Goal: Task Accomplishment & Management: Use online tool/utility

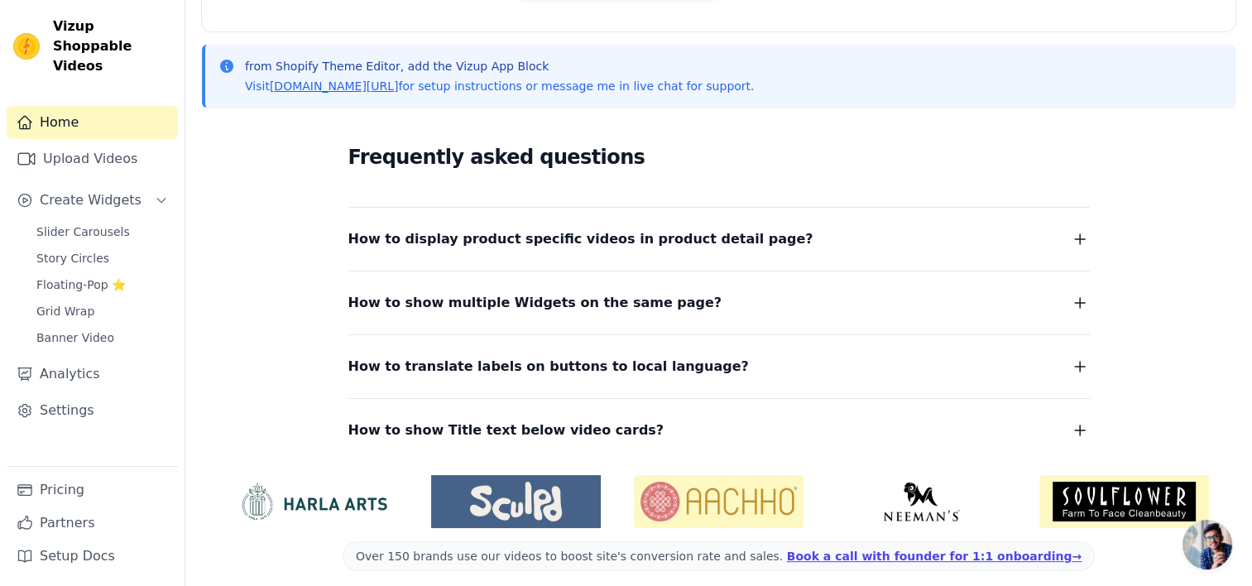
scroll to position [341, 0]
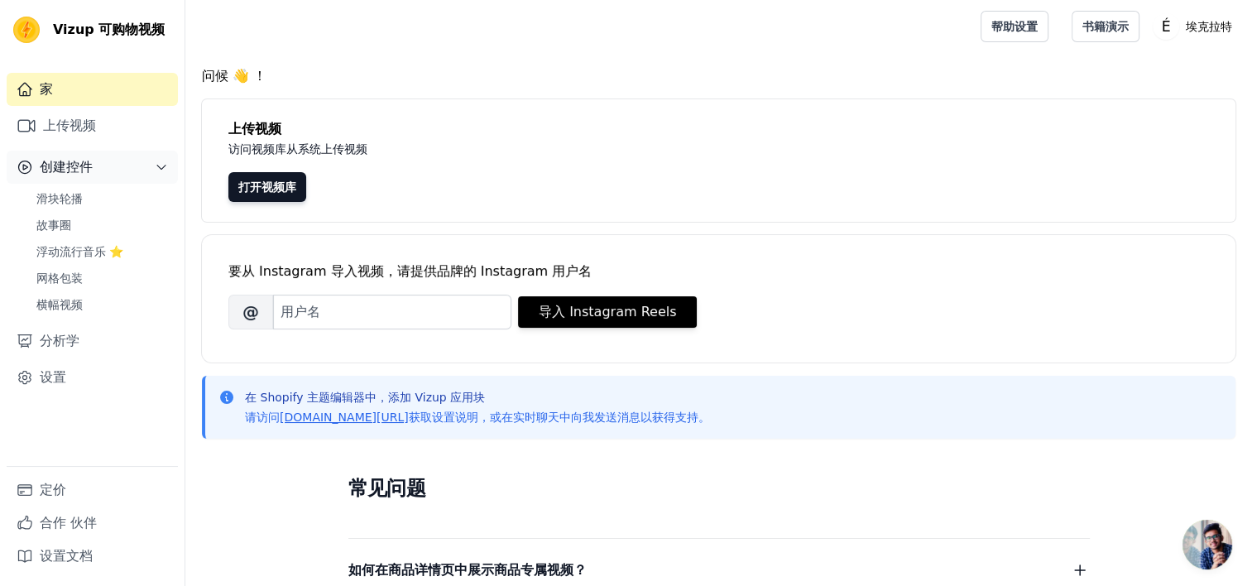
click at [104, 170] on button "创建控件" at bounding box center [92, 167] width 171 height 33
click at [130, 170] on button "创建控件" at bounding box center [92, 167] width 171 height 33
click at [89, 209] on link "滑块轮播" at bounding box center [101, 198] width 151 height 23
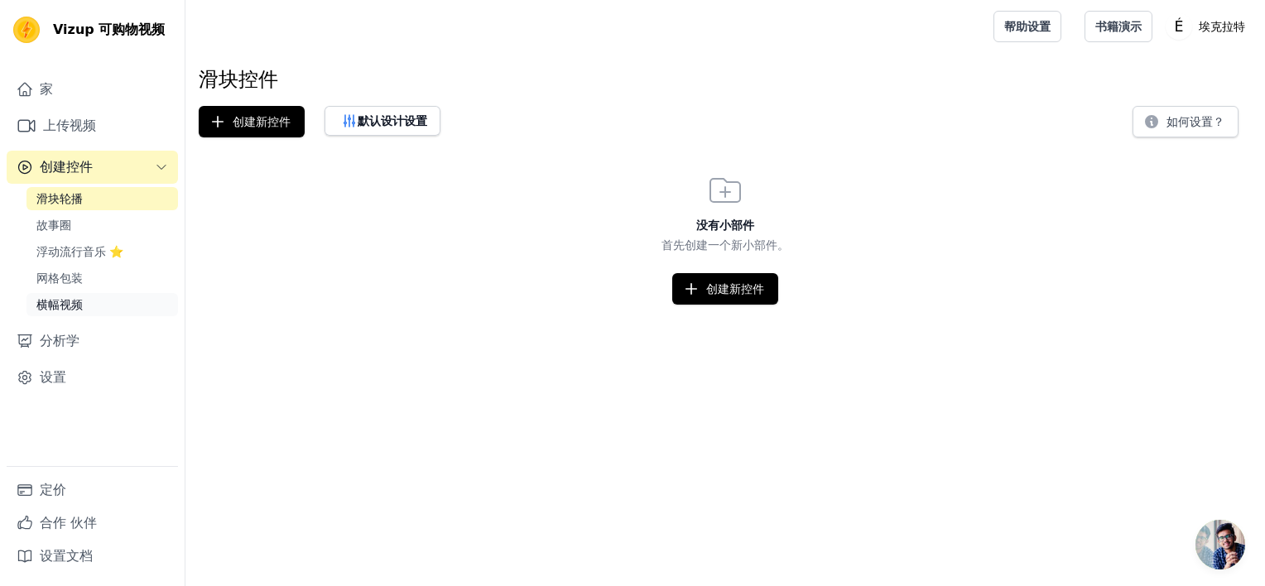
click at [79, 308] on span "横幅视频" at bounding box center [59, 304] width 46 height 17
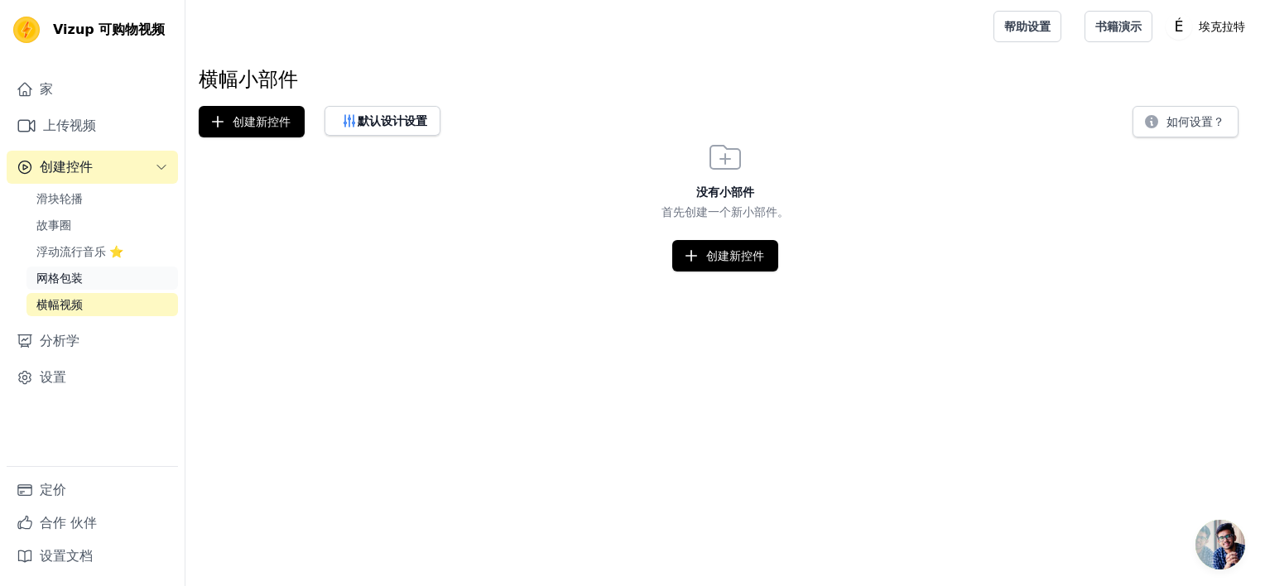
click at [77, 275] on span "网格包装" at bounding box center [59, 278] width 46 height 17
click at [73, 373] on link "设置" at bounding box center [92, 377] width 171 height 33
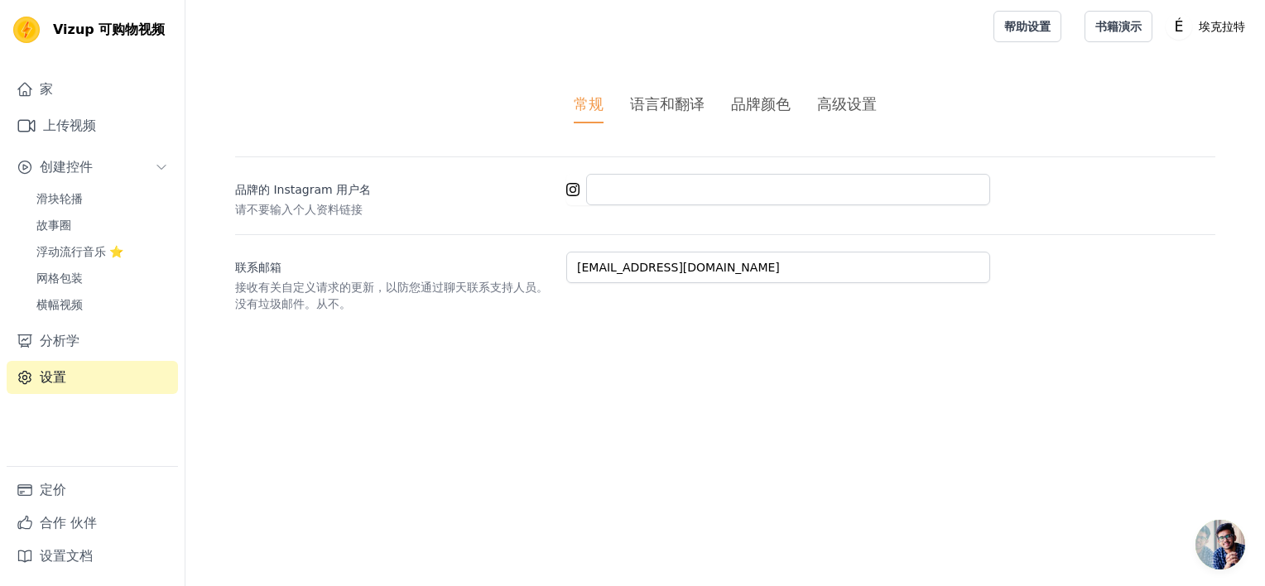
click at [683, 109] on div "语言和翻译" at bounding box center [667, 104] width 74 height 22
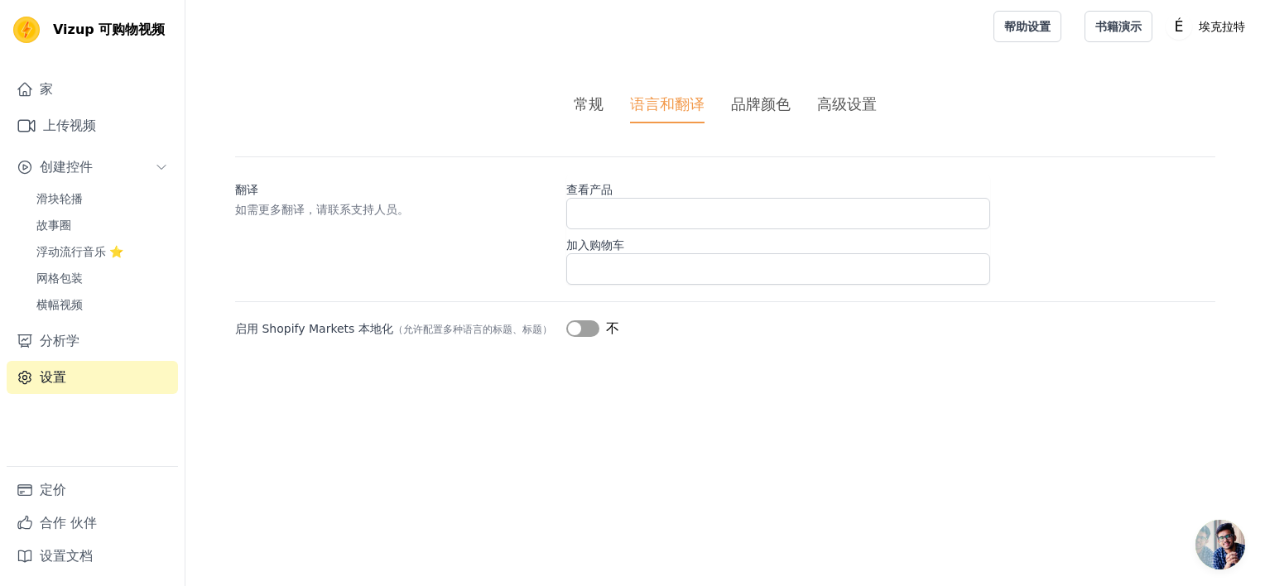
click at [601, 101] on div "常规" at bounding box center [589, 104] width 30 height 22
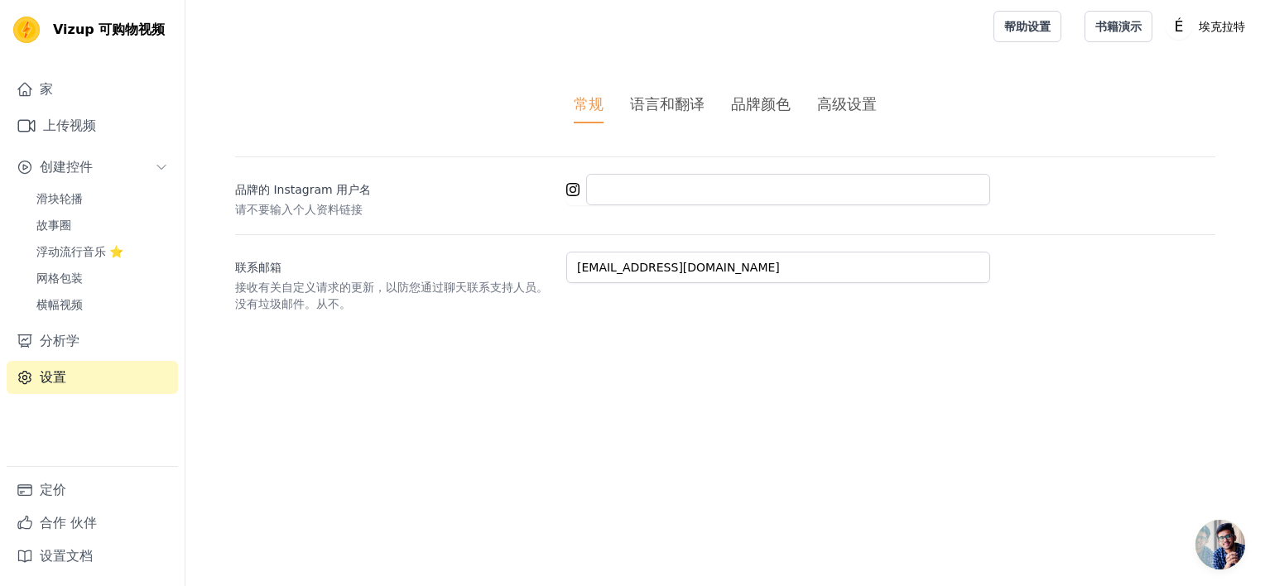
click at [758, 94] on div "品牌颜色" at bounding box center [761, 104] width 60 height 22
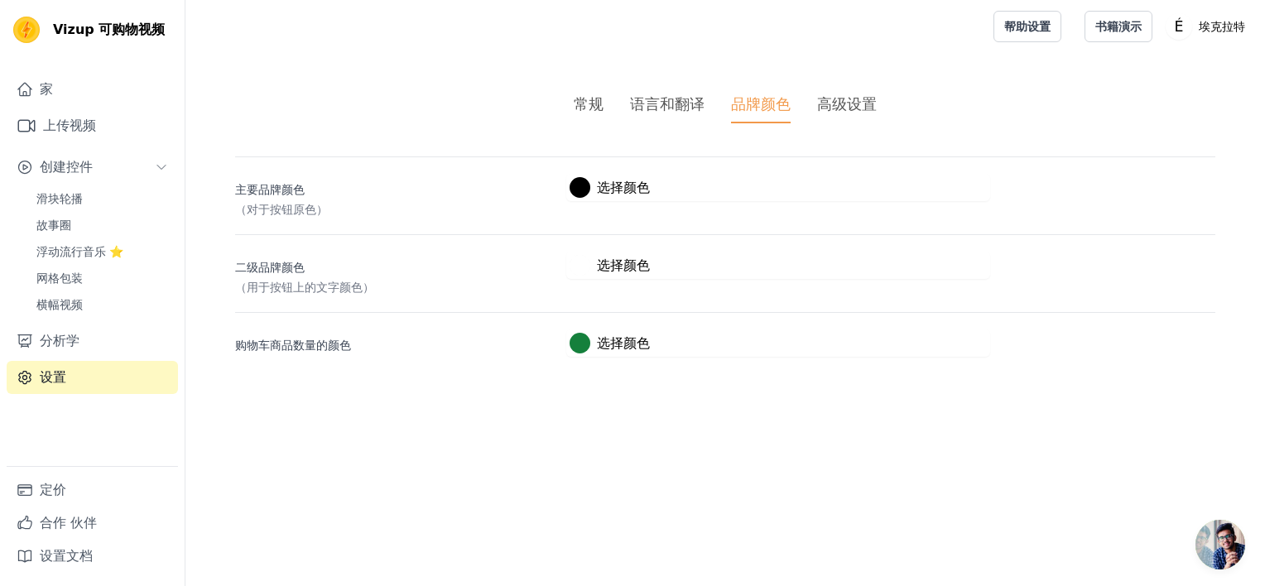
click at [818, 107] on div "高级设置" at bounding box center [847, 104] width 60 height 22
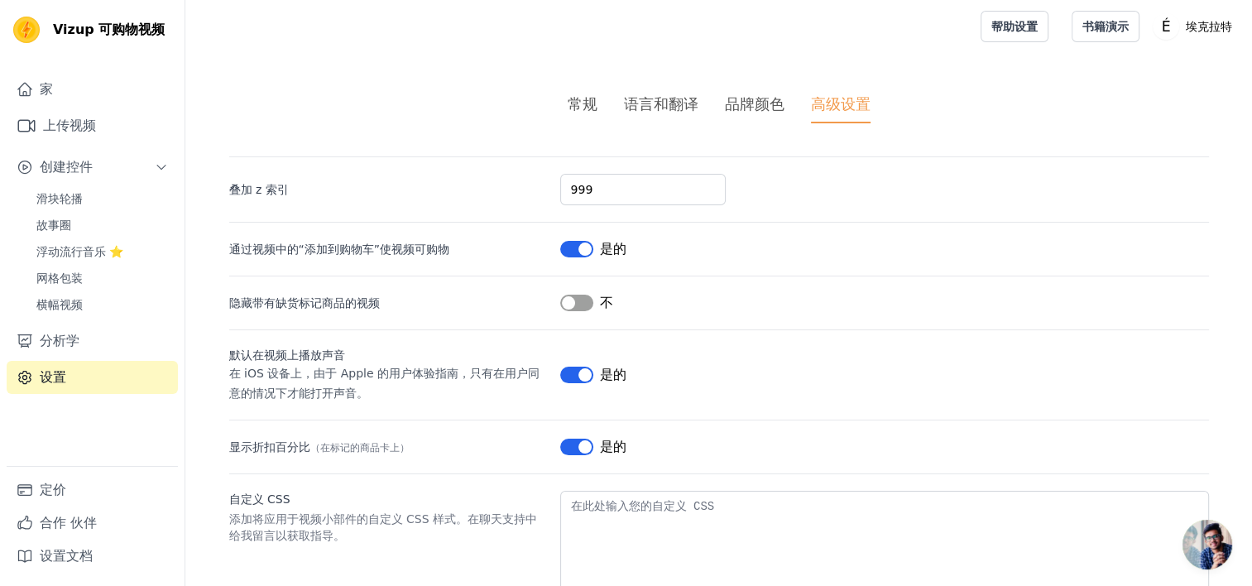
click at [765, 115] on li "品牌颜色" at bounding box center [755, 108] width 60 height 31
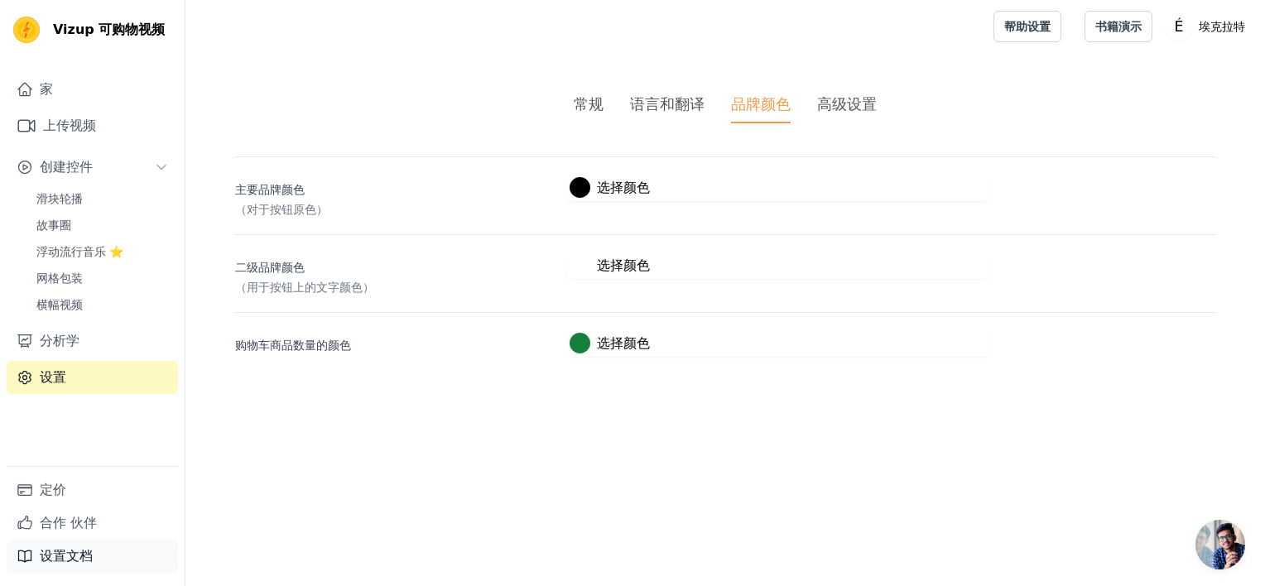
click at [79, 556] on font "设置文档" at bounding box center [66, 556] width 53 height 20
click at [74, 80] on link "家" at bounding box center [92, 89] width 171 height 33
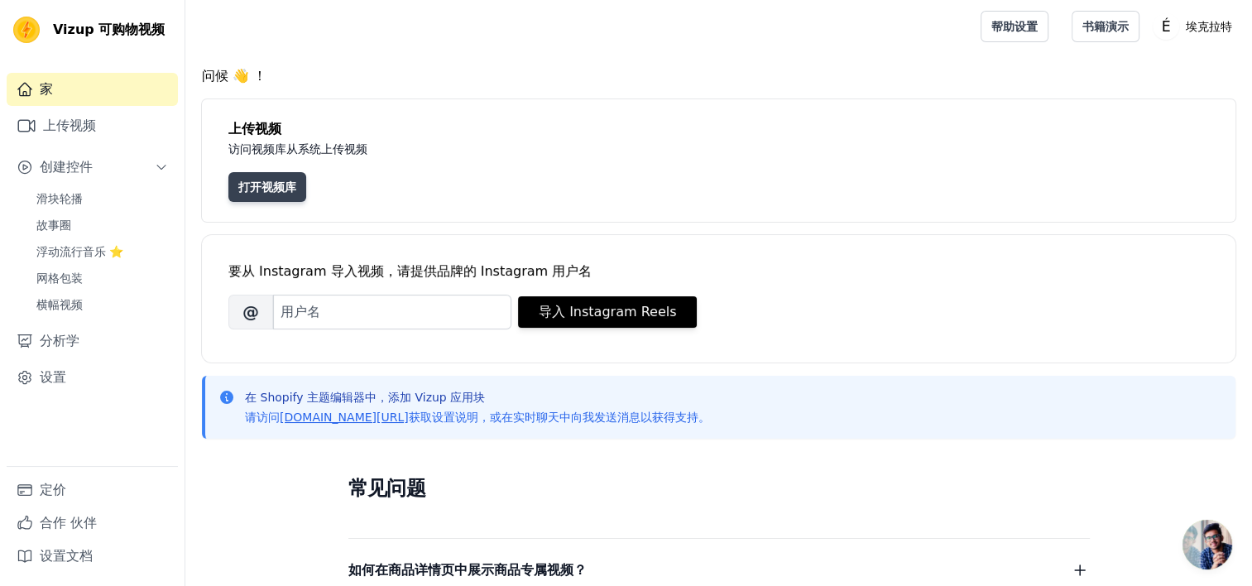
click at [261, 177] on link "打开视频库" at bounding box center [267, 187] width 78 height 30
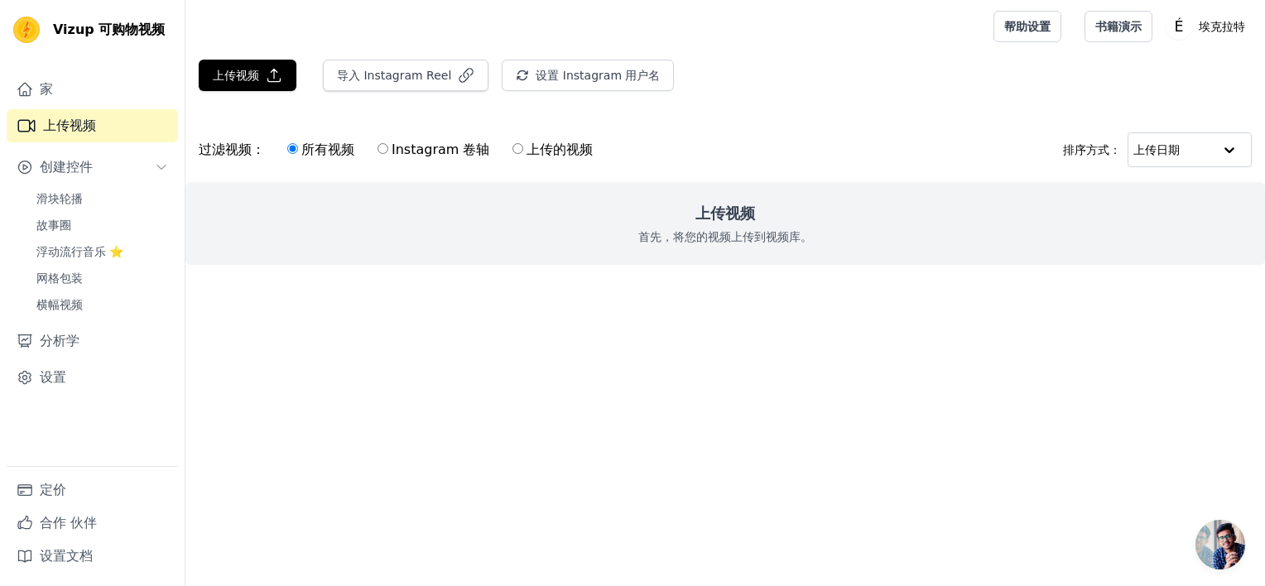
click at [89, 132] on font "上传视频" at bounding box center [69, 126] width 53 height 20
click at [89, 103] on link "家" at bounding box center [92, 89] width 171 height 33
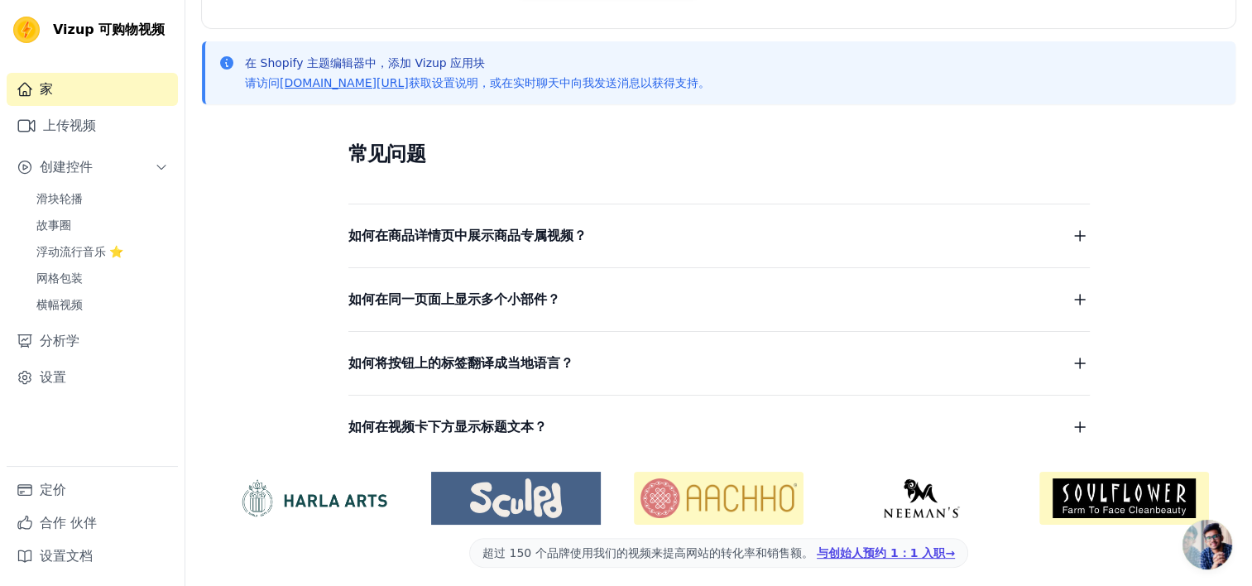
scroll to position [341, 0]
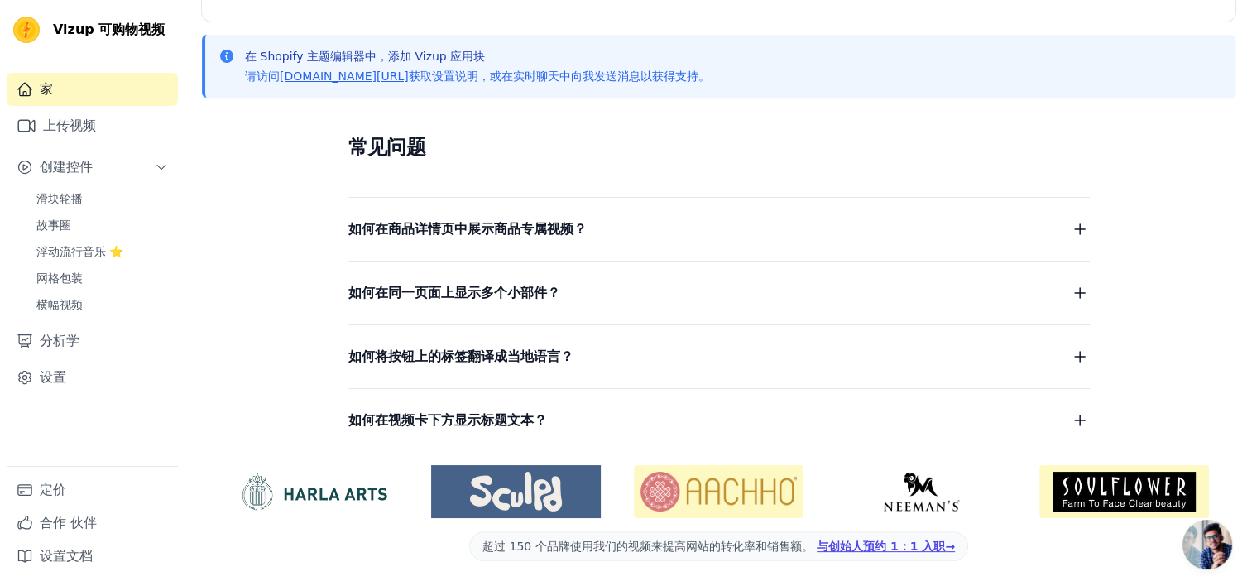
click at [321, 479] on img at bounding box center [313, 492] width 170 height 40
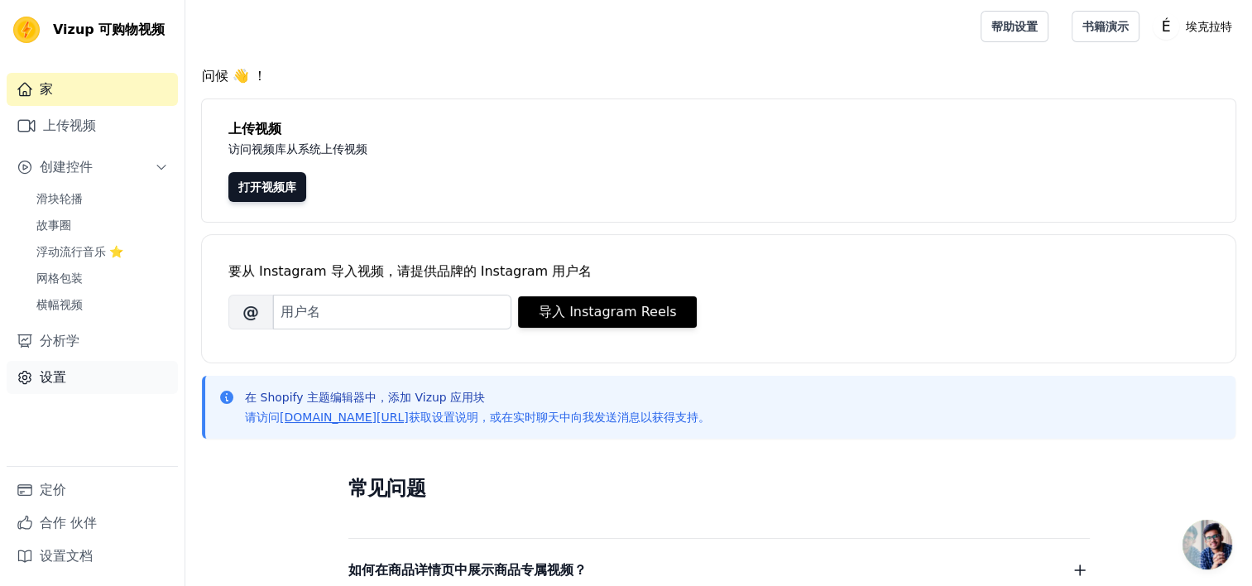
click at [85, 373] on link "设置" at bounding box center [92, 377] width 171 height 33
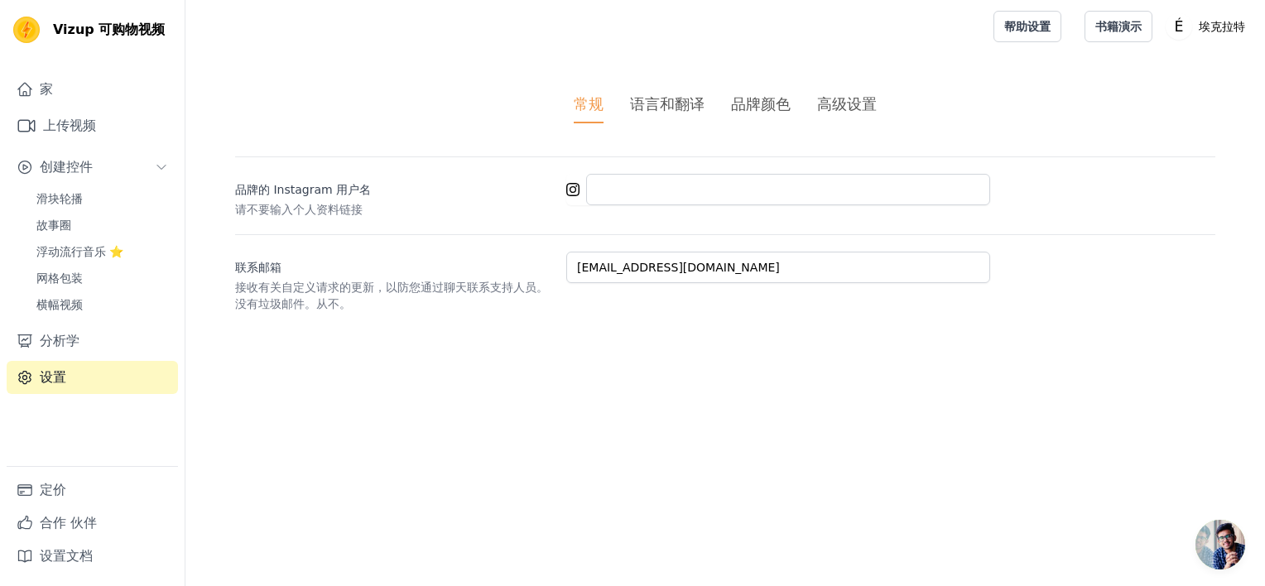
click at [871, 113] on div "高级设置" at bounding box center [847, 104] width 60 height 22
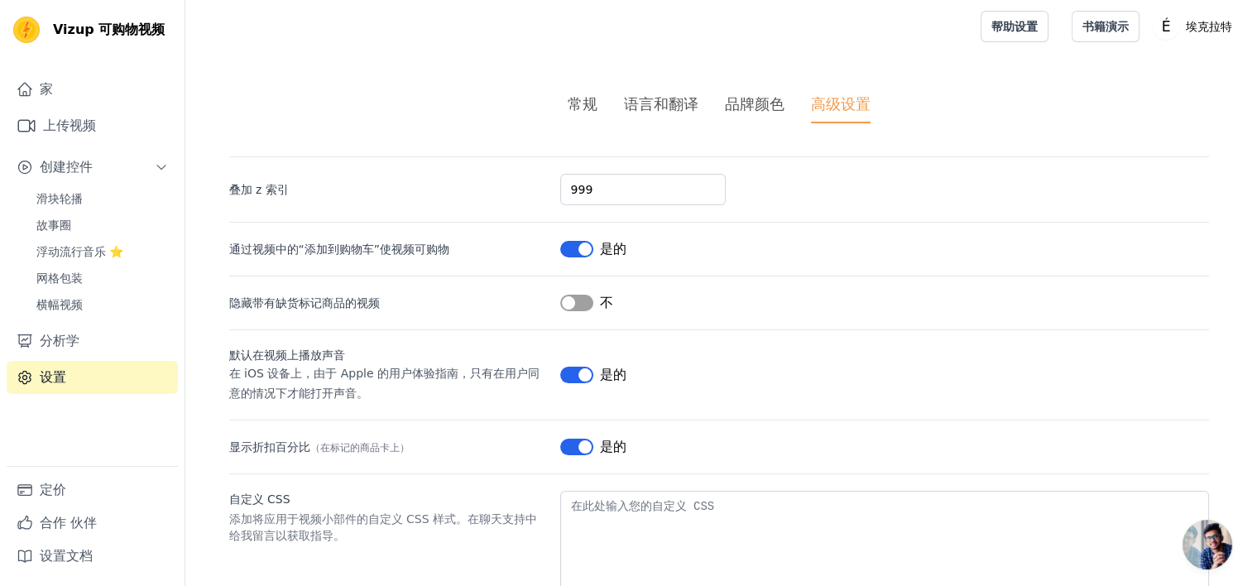
click at [768, 108] on div "品牌颜色" at bounding box center [755, 104] width 60 height 22
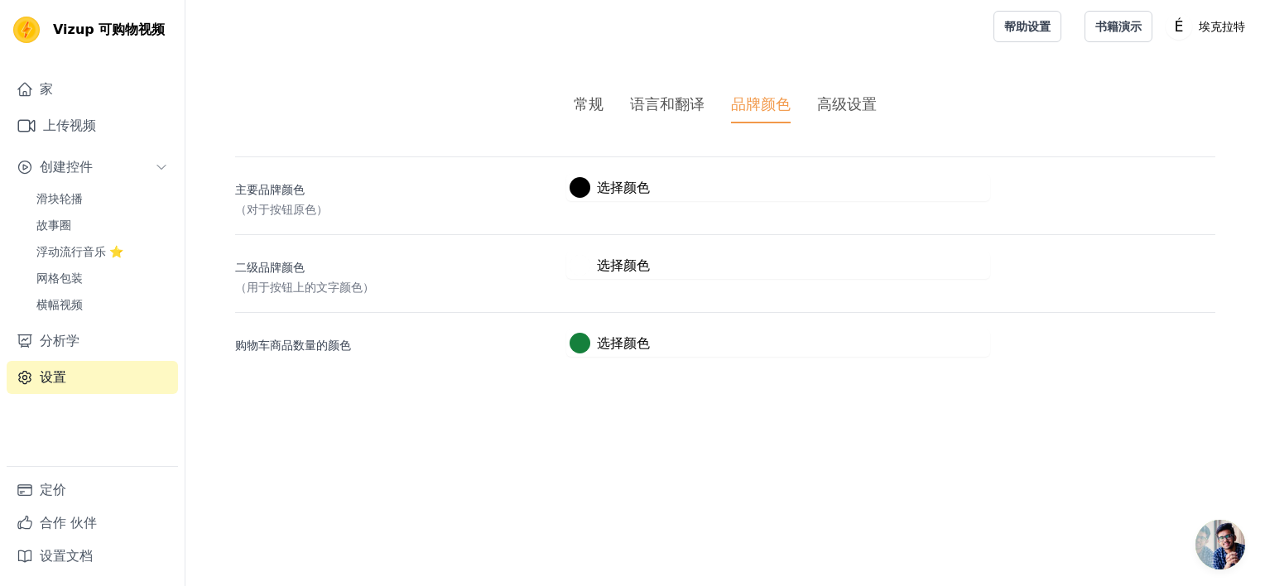
click at [689, 113] on div "语言和翻译" at bounding box center [667, 104] width 74 height 22
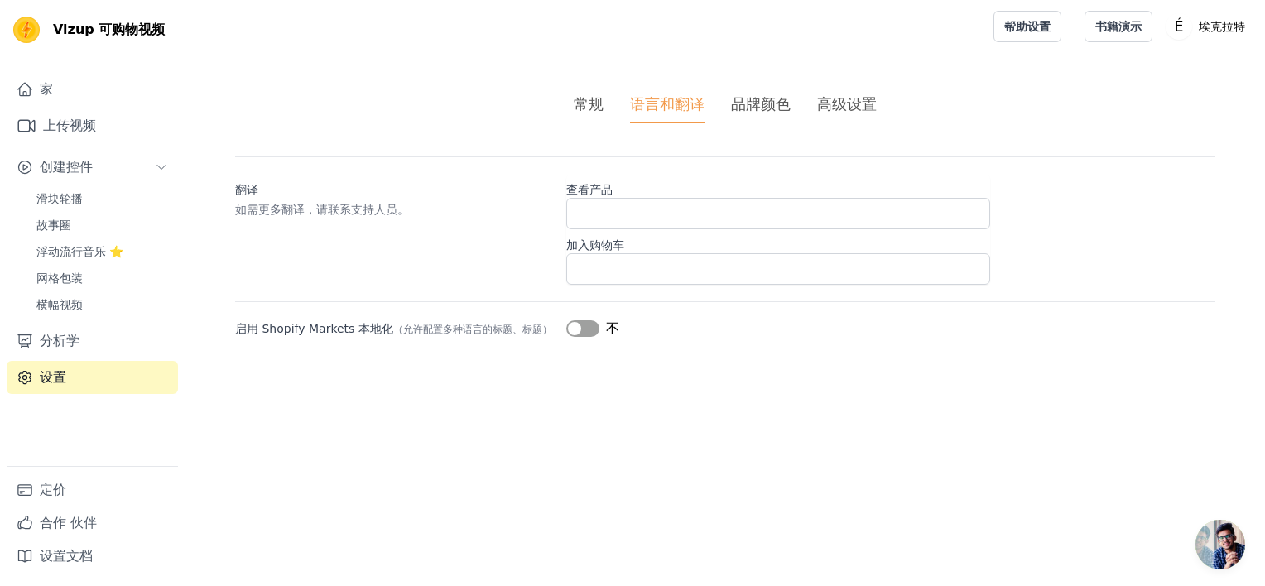
click at [574, 333] on button "标签" at bounding box center [582, 328] width 33 height 17
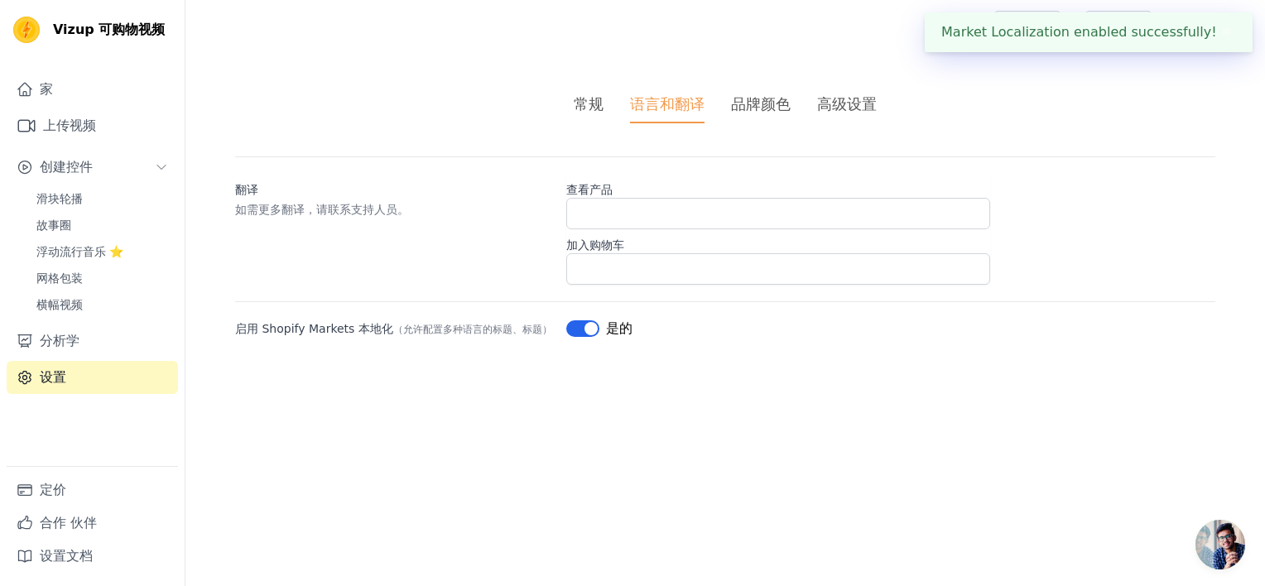
click at [598, 96] on div "常规" at bounding box center [589, 104] width 30 height 22
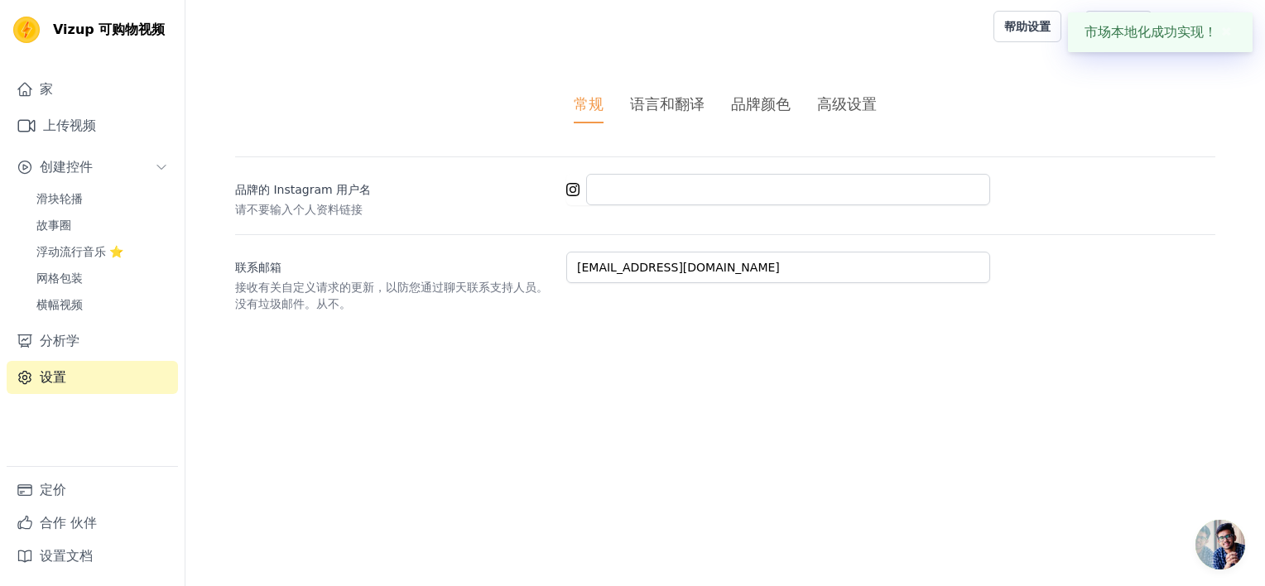
click at [1219, 534] on span "开放式聊天" at bounding box center [1220, 545] width 50 height 50
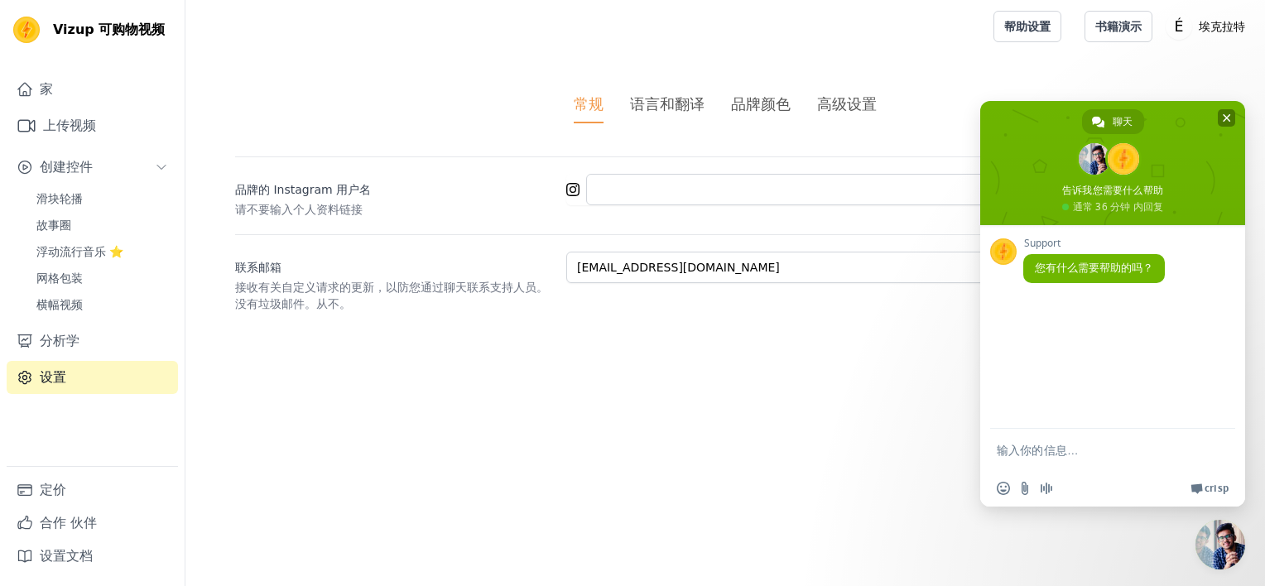
click at [1222, 119] on span "关闭聊天" at bounding box center [1226, 118] width 8 height 11
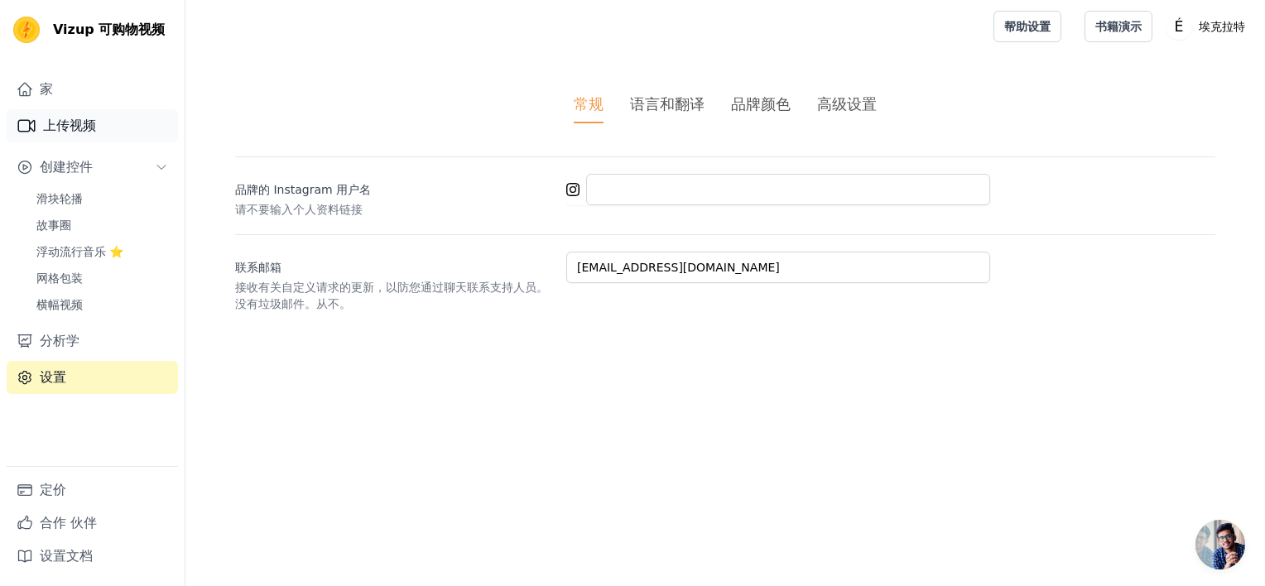
click at [48, 118] on font "上传视频" at bounding box center [69, 126] width 53 height 20
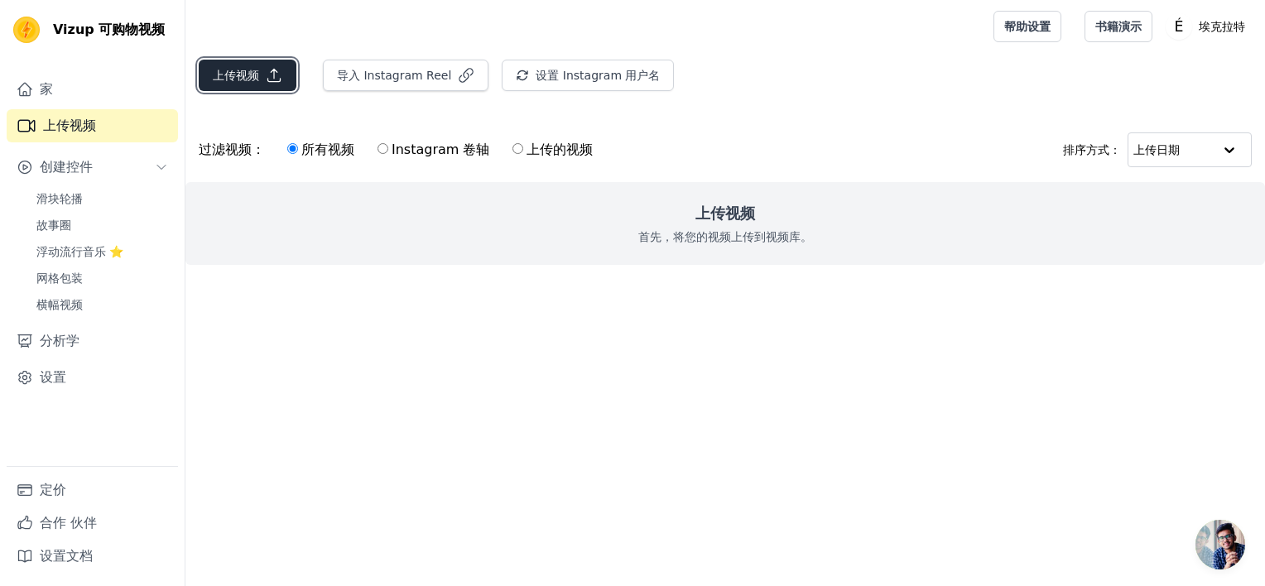
click at [277, 81] on icon "button" at bounding box center [274, 76] width 12 height 12
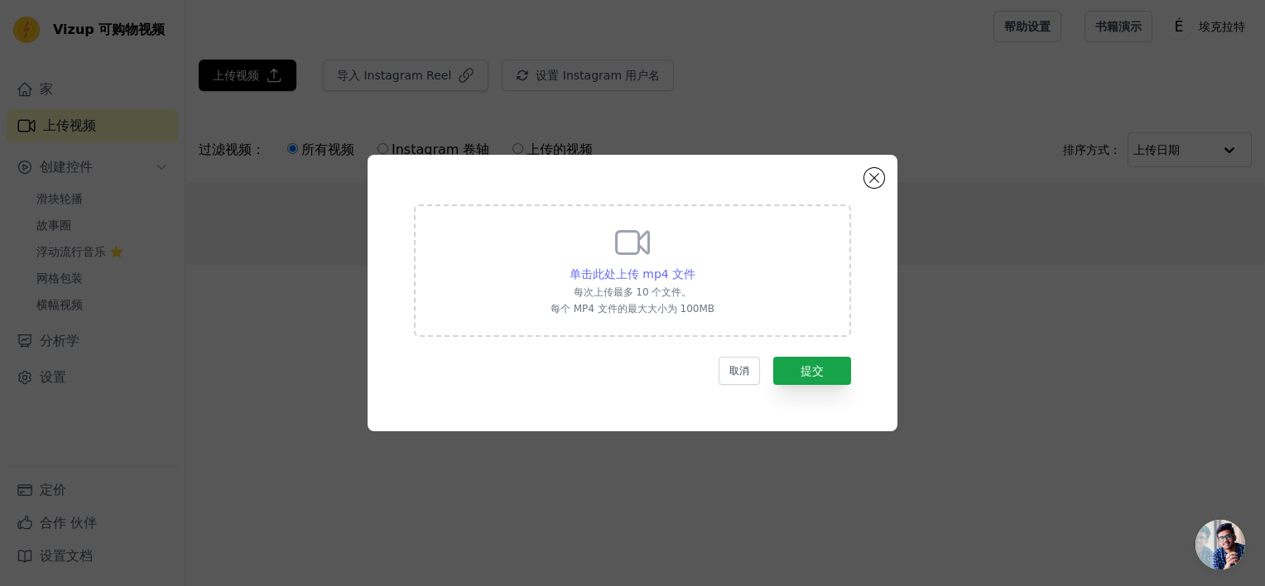
click at [622, 271] on span "单击此处上传 mp4 文件" at bounding box center [632, 273] width 126 height 13
click at [694, 266] on input "单击此处上传 mp4 文件 每次上传最多 10 个文件。 每个 MP4 文件的最大大小为 100MB" at bounding box center [694, 265] width 1 height 1
type input "C:\fakepath\8.27一-副本.mp4"
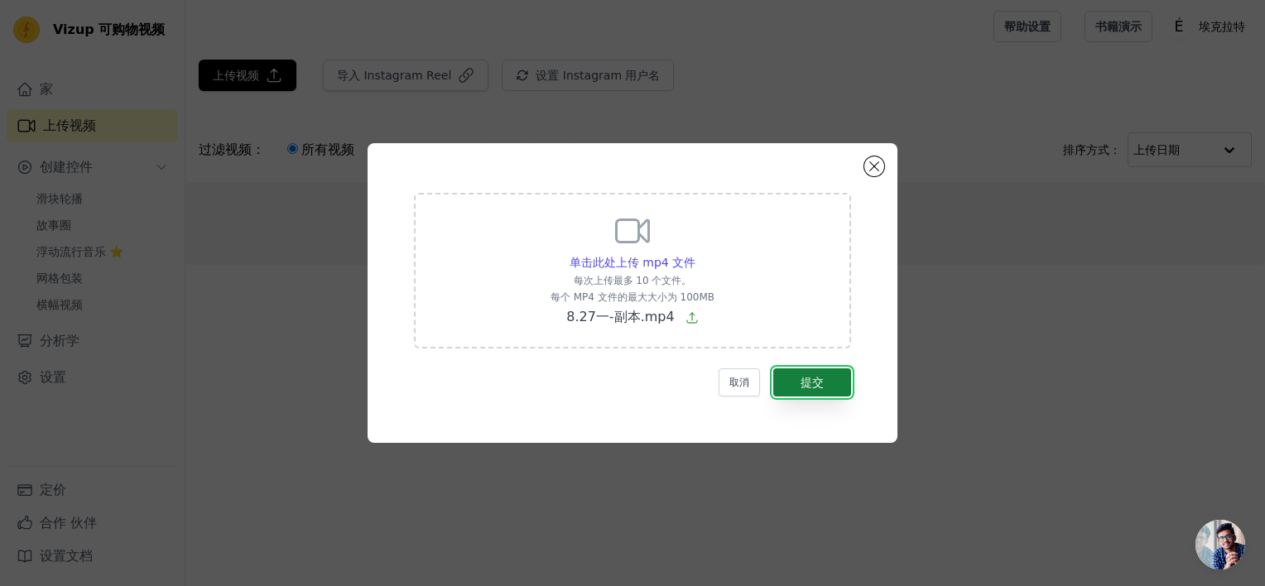
click at [811, 380] on font "提交" at bounding box center [811, 382] width 23 height 13
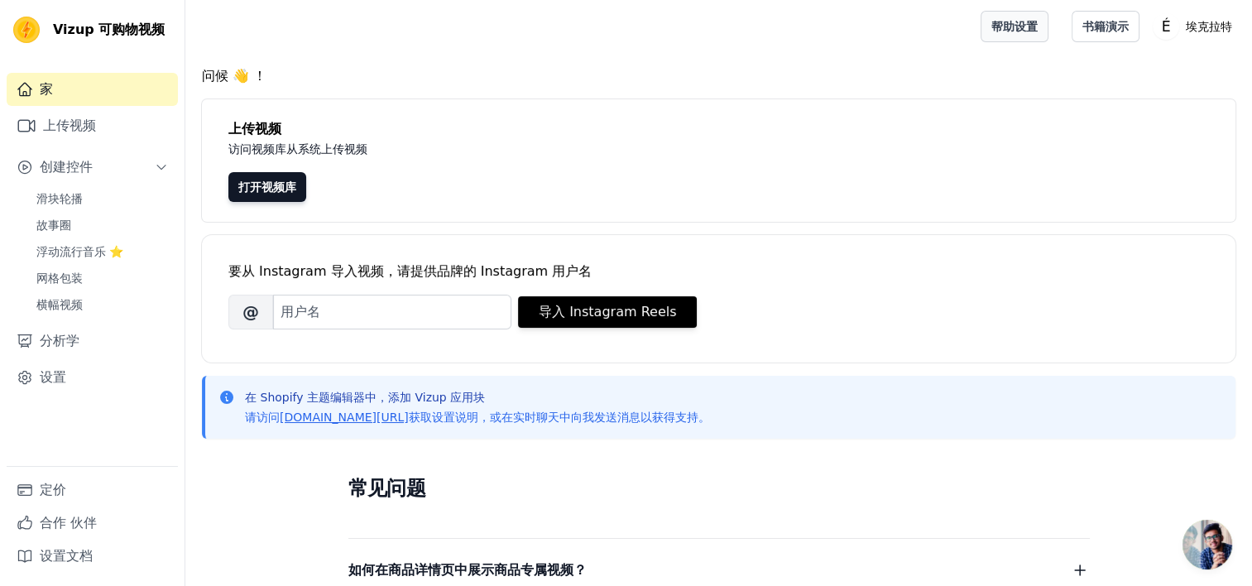
click at [1034, 31] on link "帮助设置" at bounding box center [1015, 26] width 68 height 31
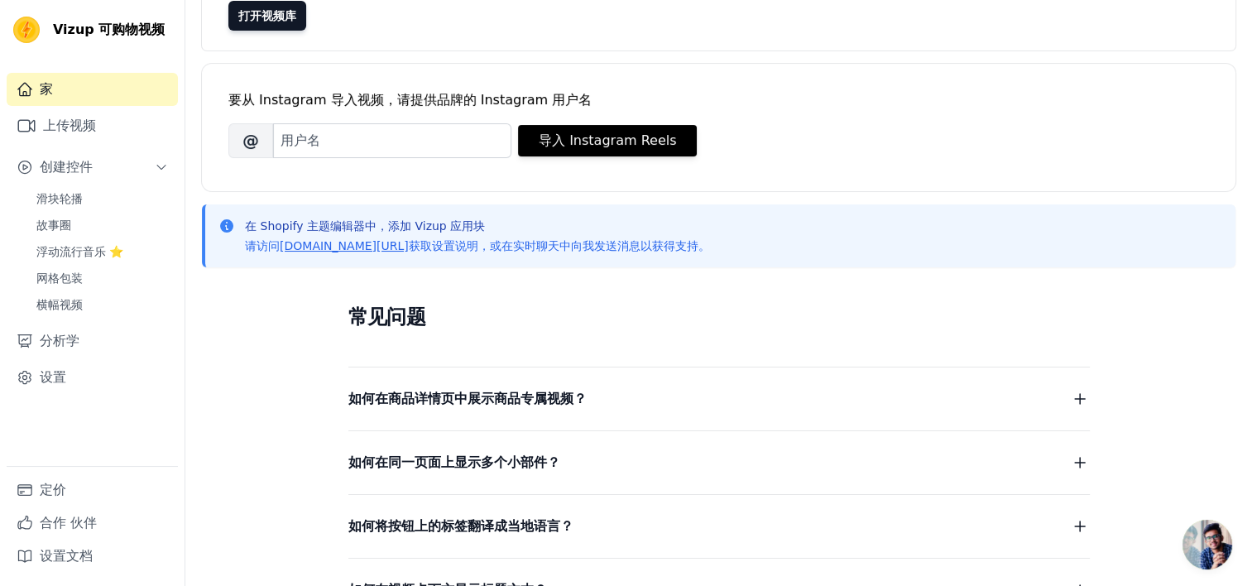
scroll to position [10, 0]
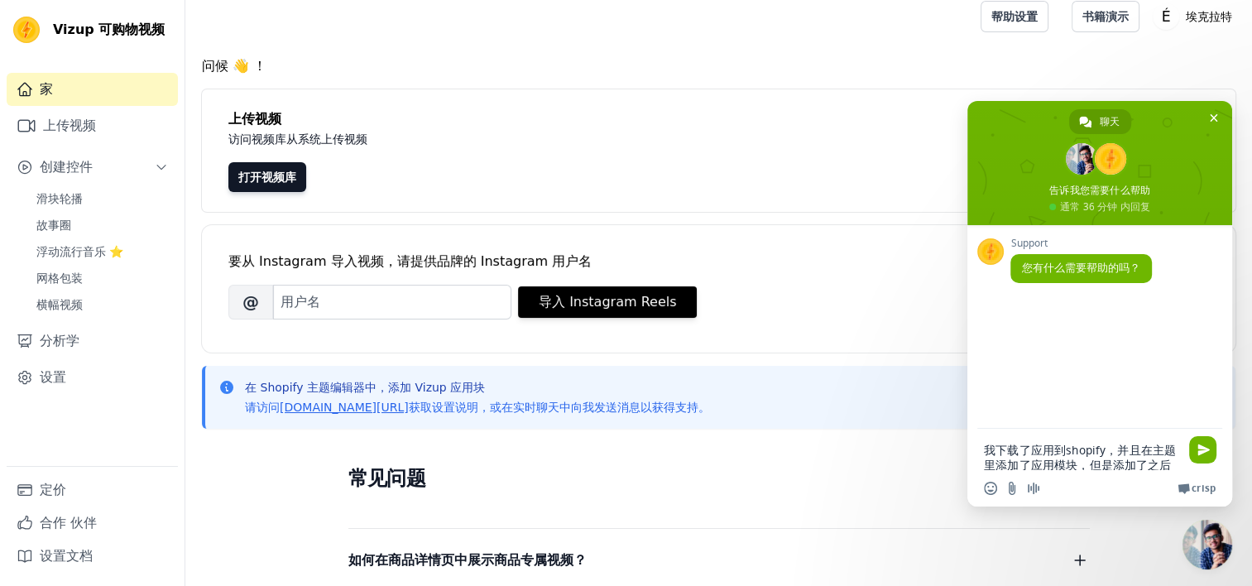
type textarea "你好，我下载了应用到shopify，并且在主题里添加了应用模块，但是添加了之后却不显示是什么回事"
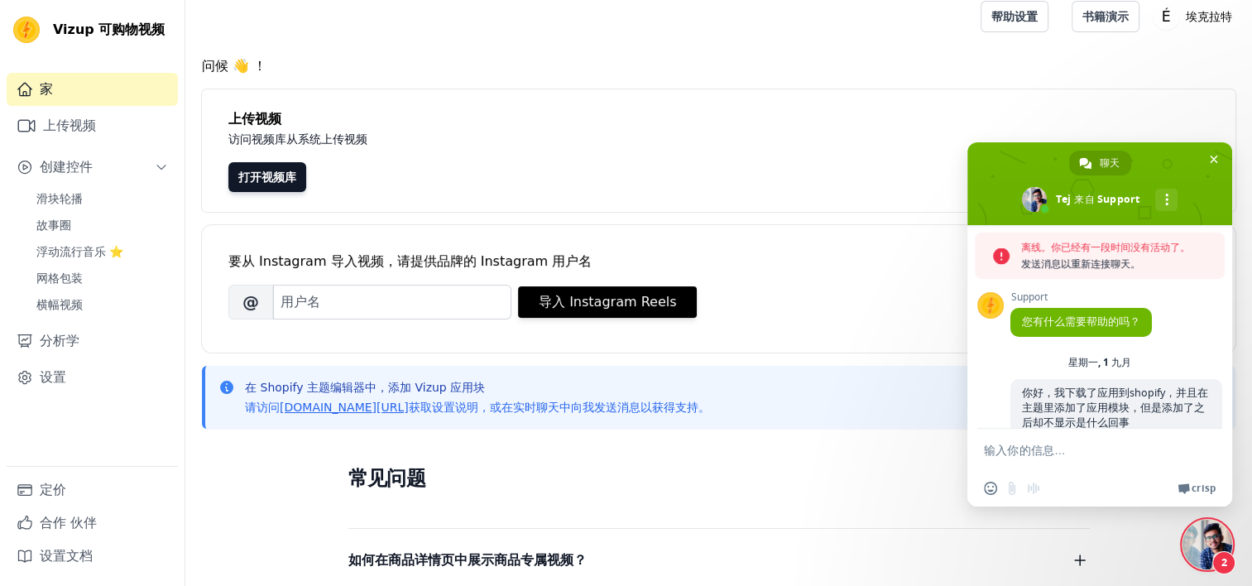
scroll to position [83, 0]
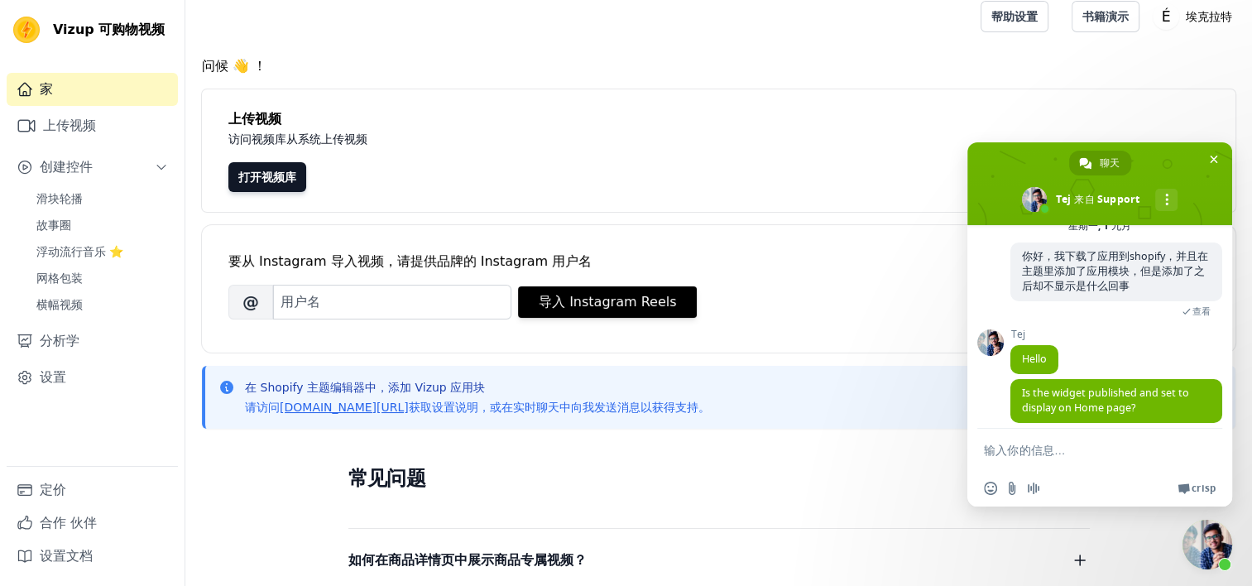
click at [1193, 308] on span "查看" at bounding box center [1202, 311] width 18 height 12
click at [996, 298] on div "Support 您有什么需要帮助的吗？ 星期一, 1 九月 你好，我下载了应用到shopify，并且在主题里添加了应用模块，但是添加了之后却不显示是什么回事 …" at bounding box center [1099, 327] width 265 height 204
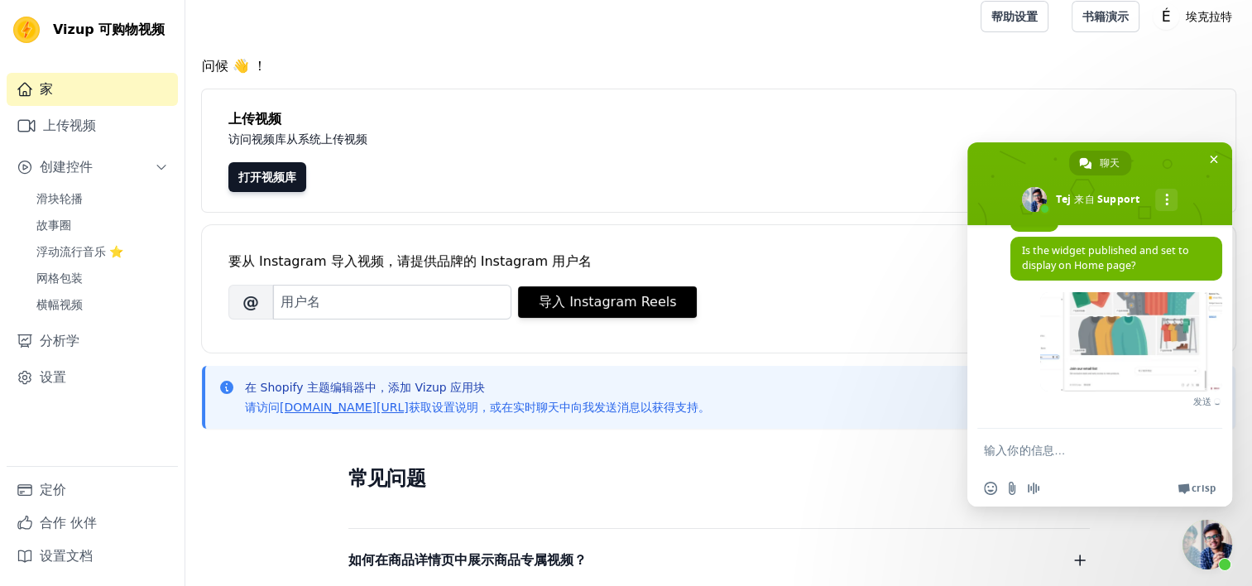
click at [1066, 454] on textarea "输入你的信息…" at bounding box center [1083, 449] width 199 height 41
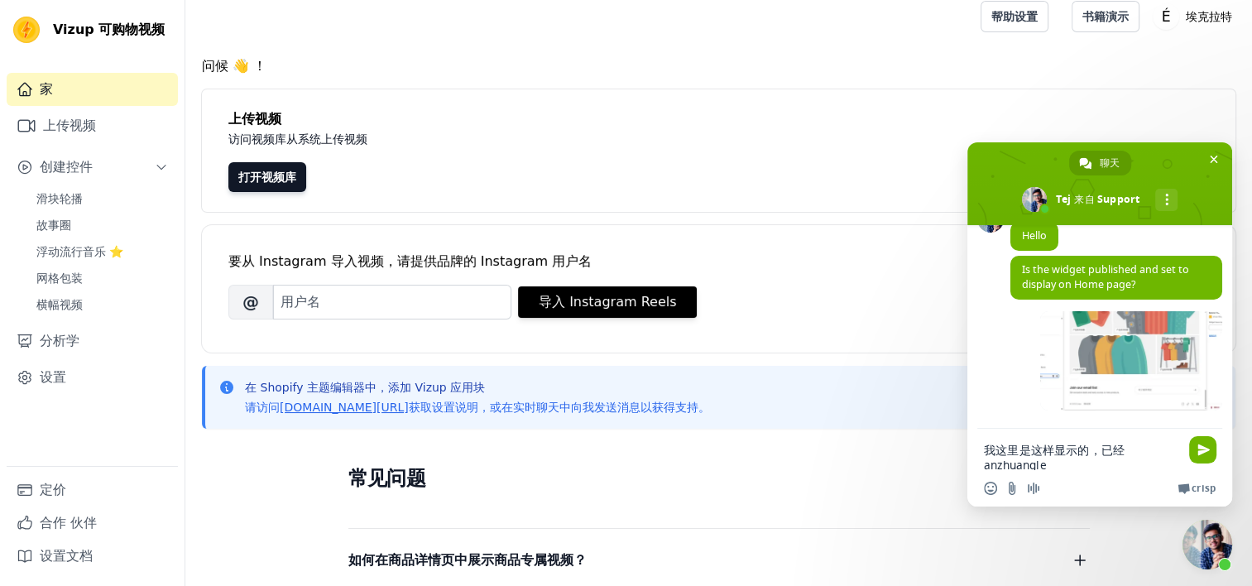
scroll to position [2, 0]
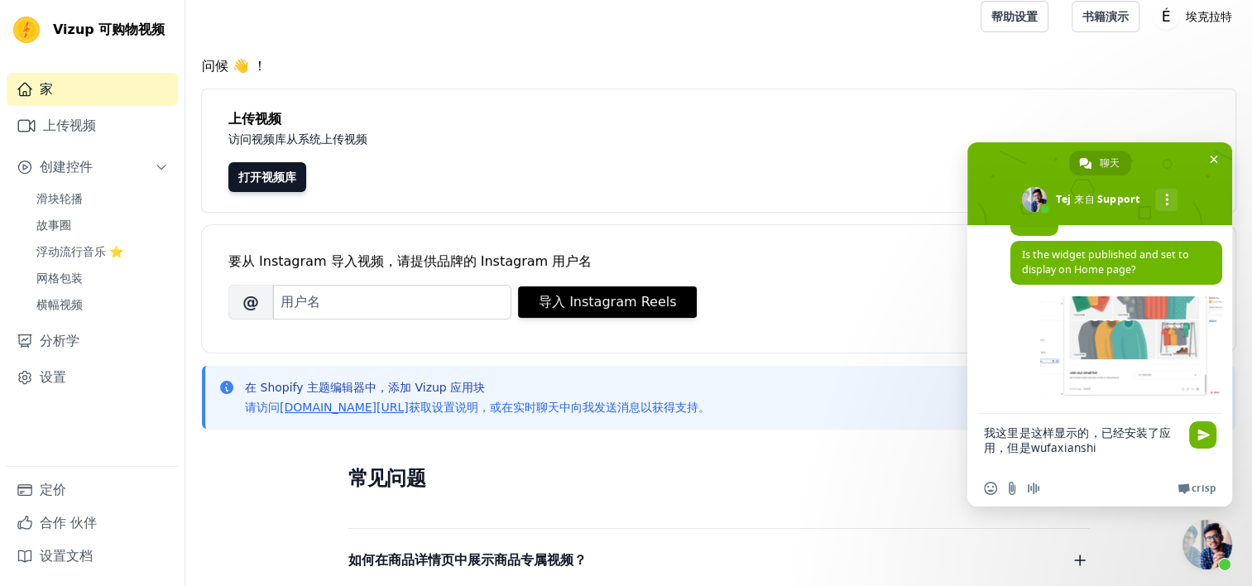
type textarea "我这里是这样显示的，已经安装了应用，但是无法显示"
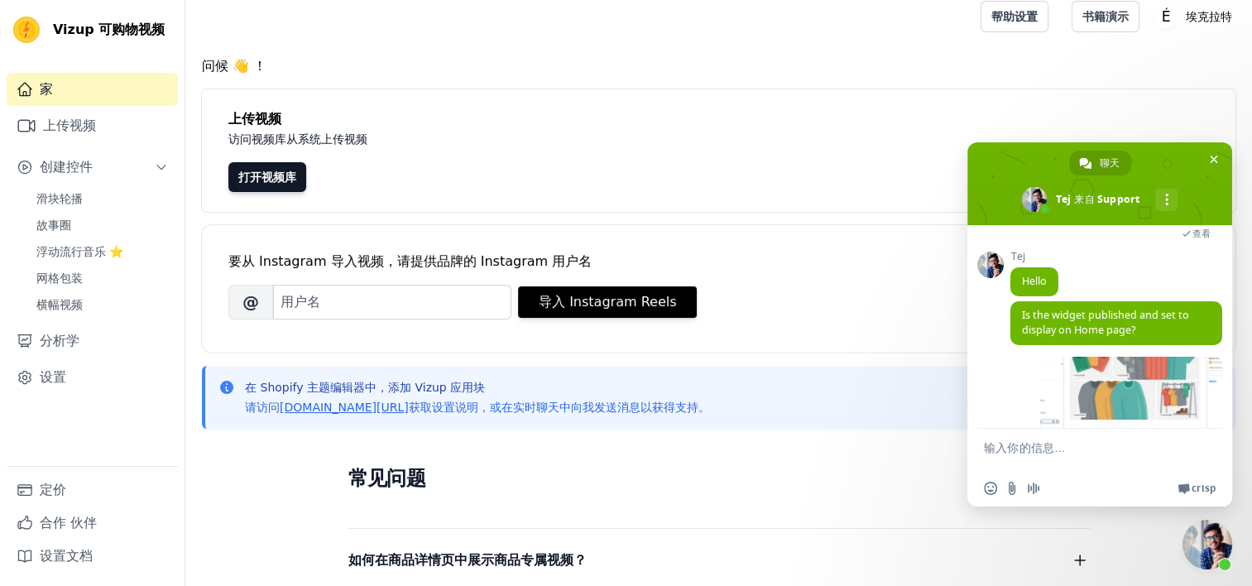
scroll to position [260, 0]
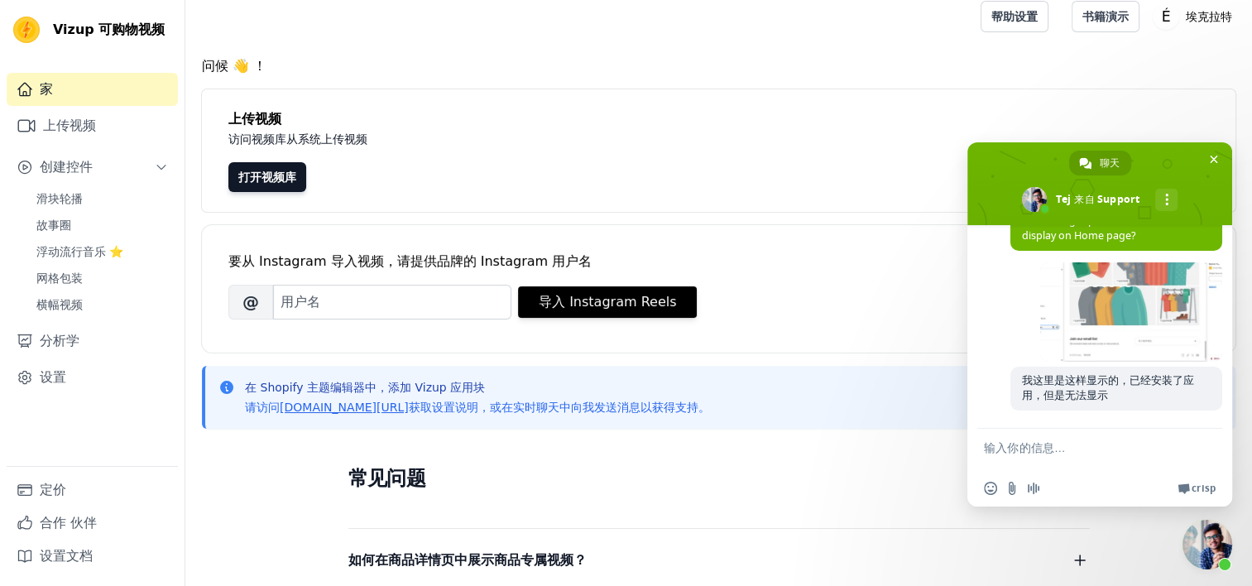
click at [1031, 454] on textarea "输入你的信息…" at bounding box center [1083, 449] width 199 height 41
click at [1064, 331] on span at bounding box center [1131, 311] width 182 height 99
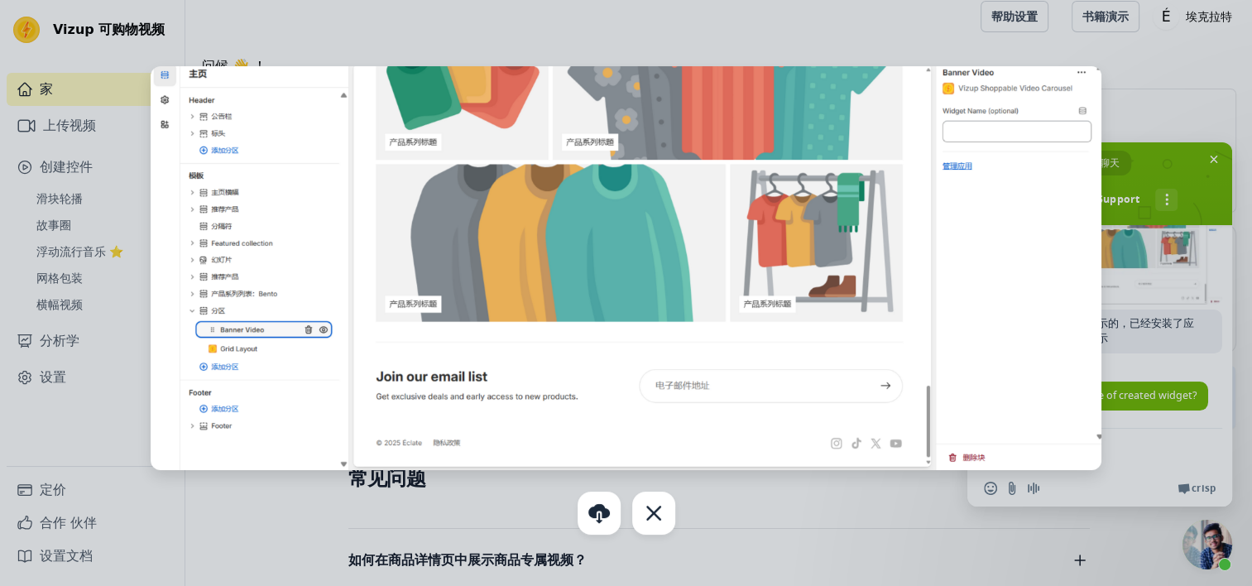
scroll to position [303, 0]
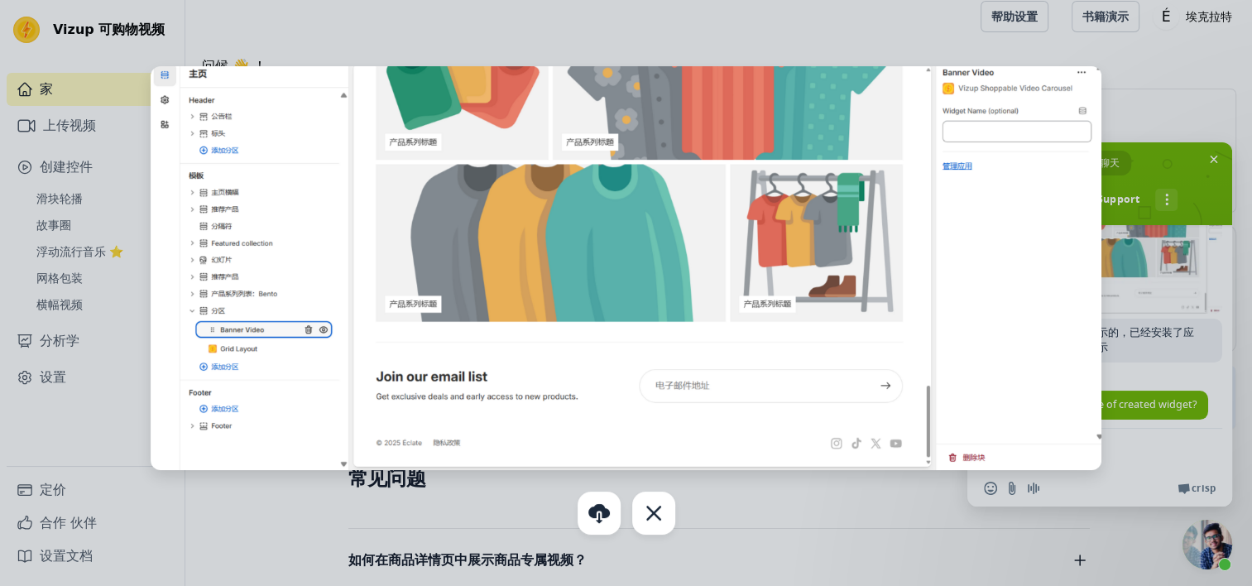
click at [1155, 70] on div at bounding box center [626, 293] width 1252 height 586
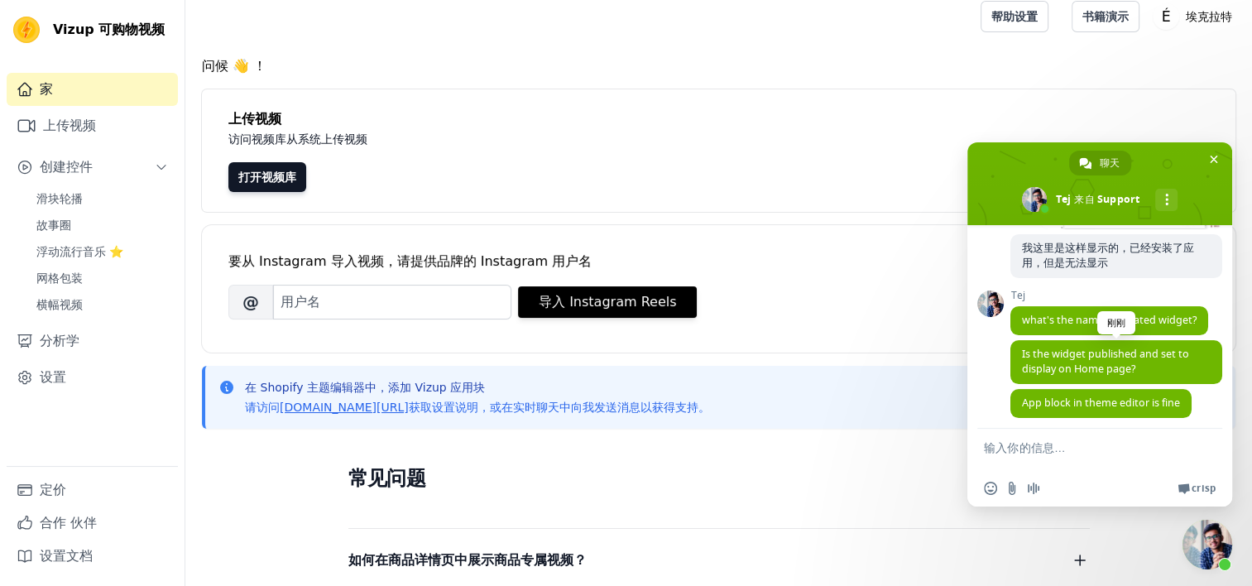
scroll to position [403, 0]
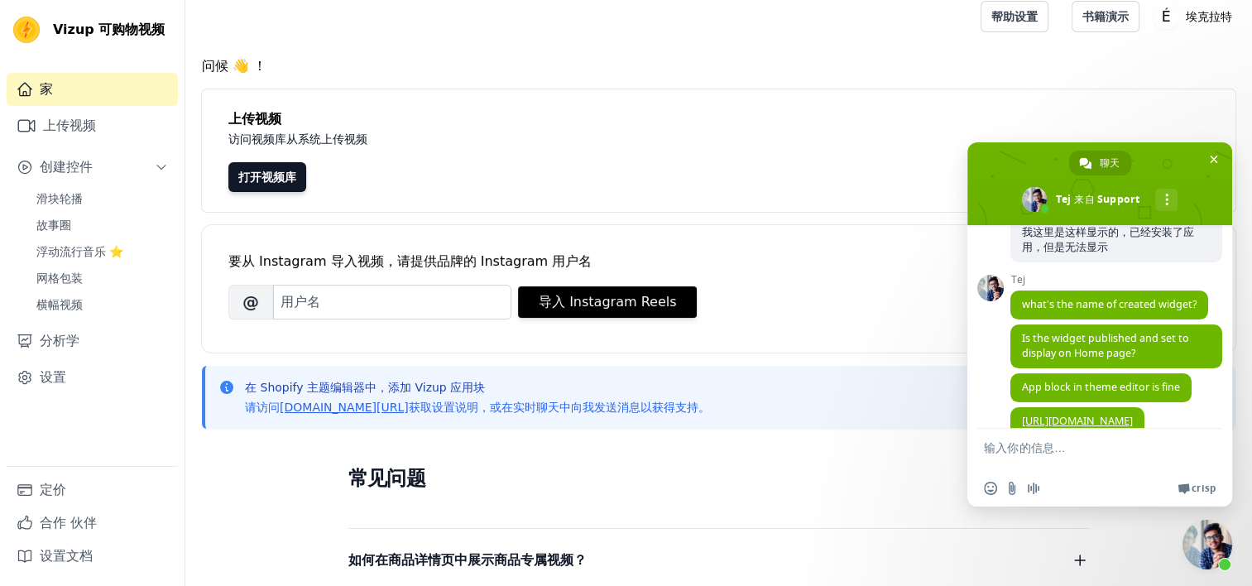
type textarea "好的，woxianchangshiyixia"
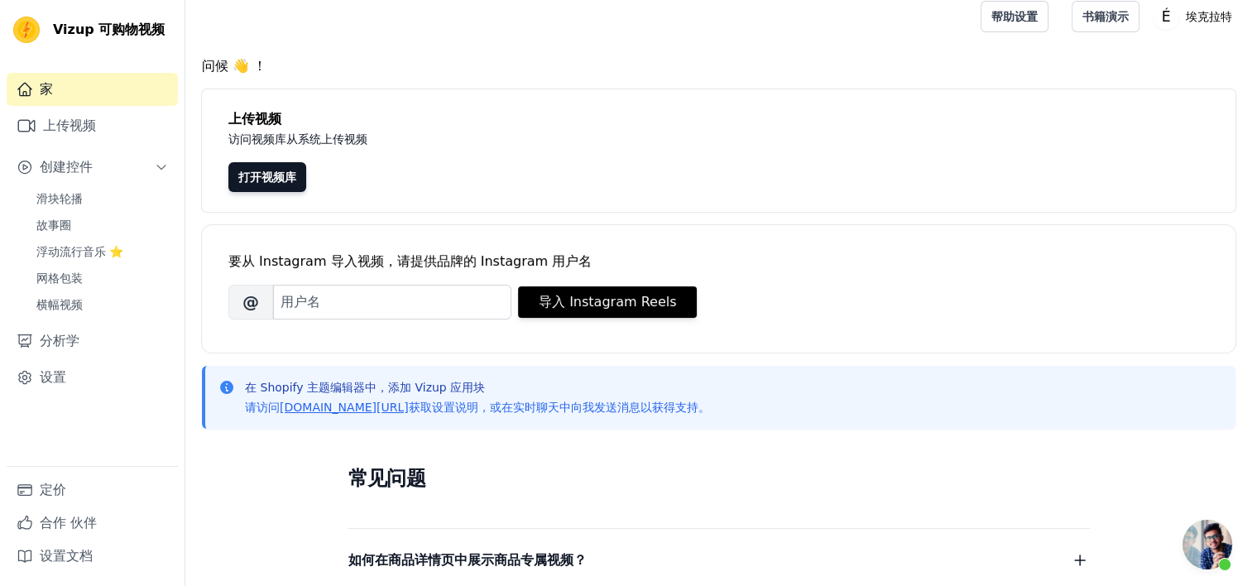
scroll to position [781, 0]
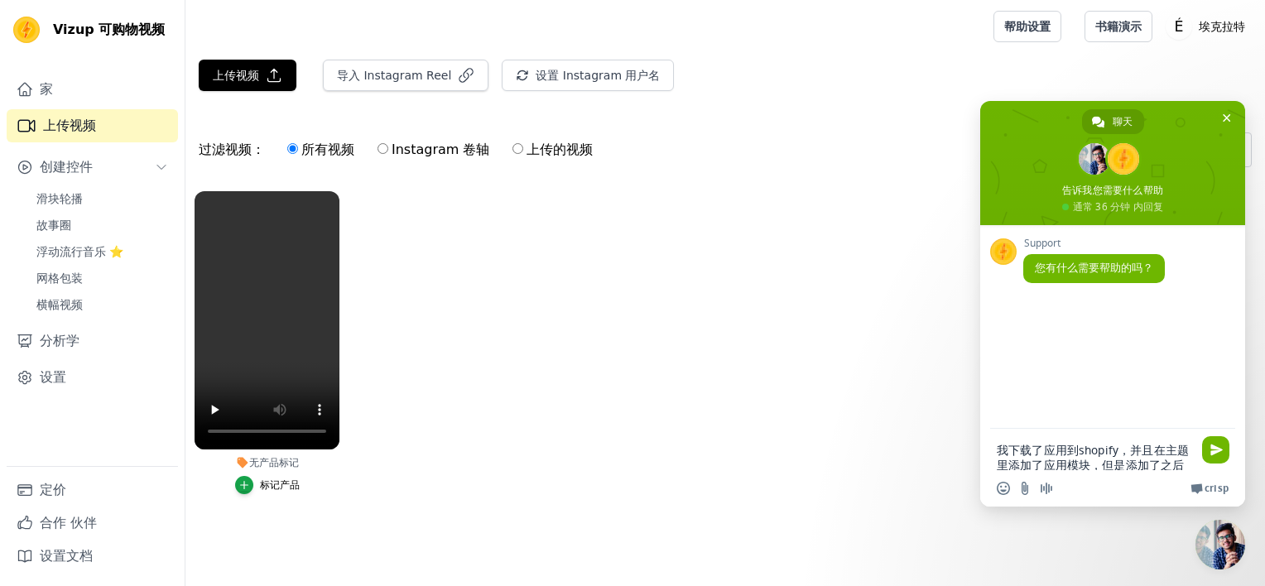
type textarea "你好，我下载了应用到shopify，并且在主题里添加了应用模块，但是添加了之后却不显示是什么回事"
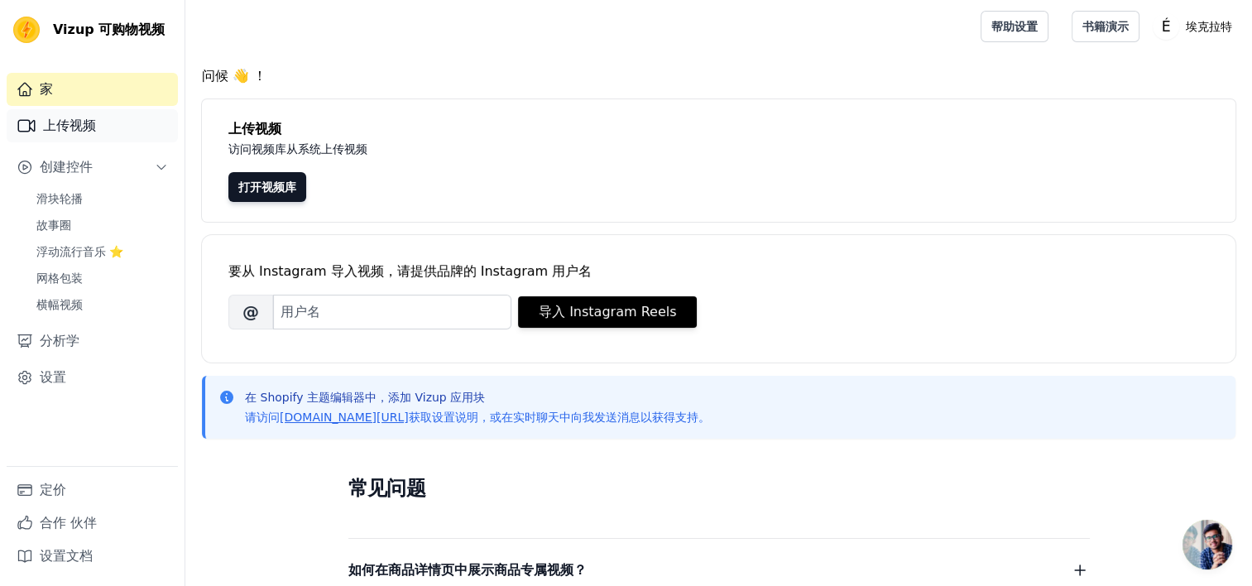
click at [73, 132] on font "上传视频" at bounding box center [69, 126] width 53 height 20
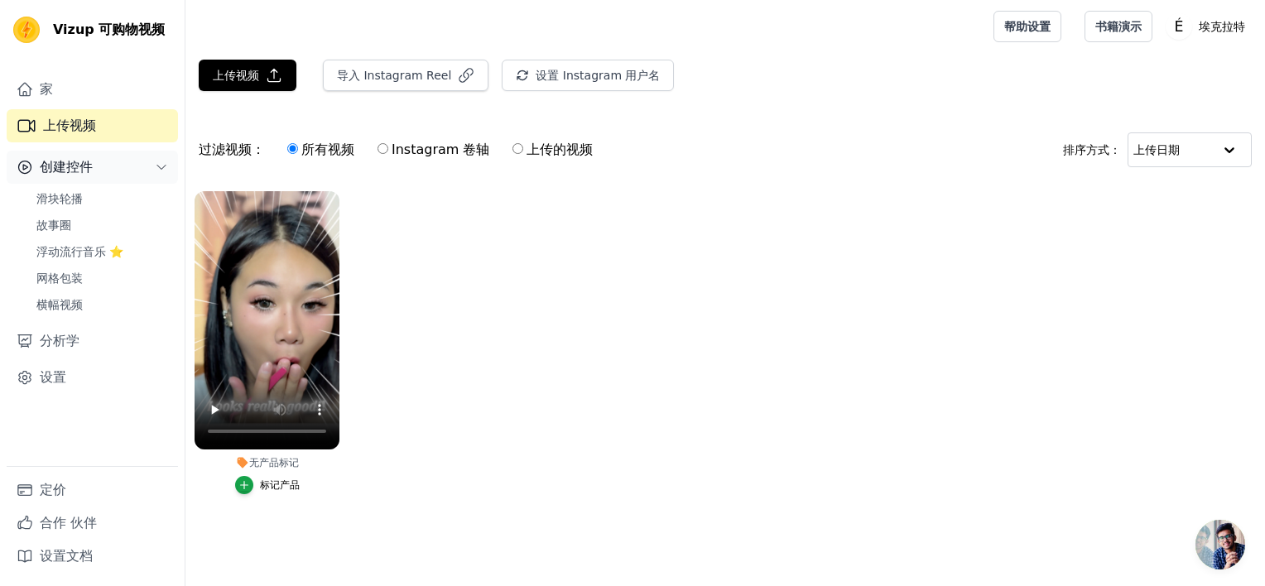
click at [118, 178] on button "创建控件" at bounding box center [92, 167] width 171 height 33
click at [81, 202] on span "滑块轮播" at bounding box center [59, 198] width 46 height 17
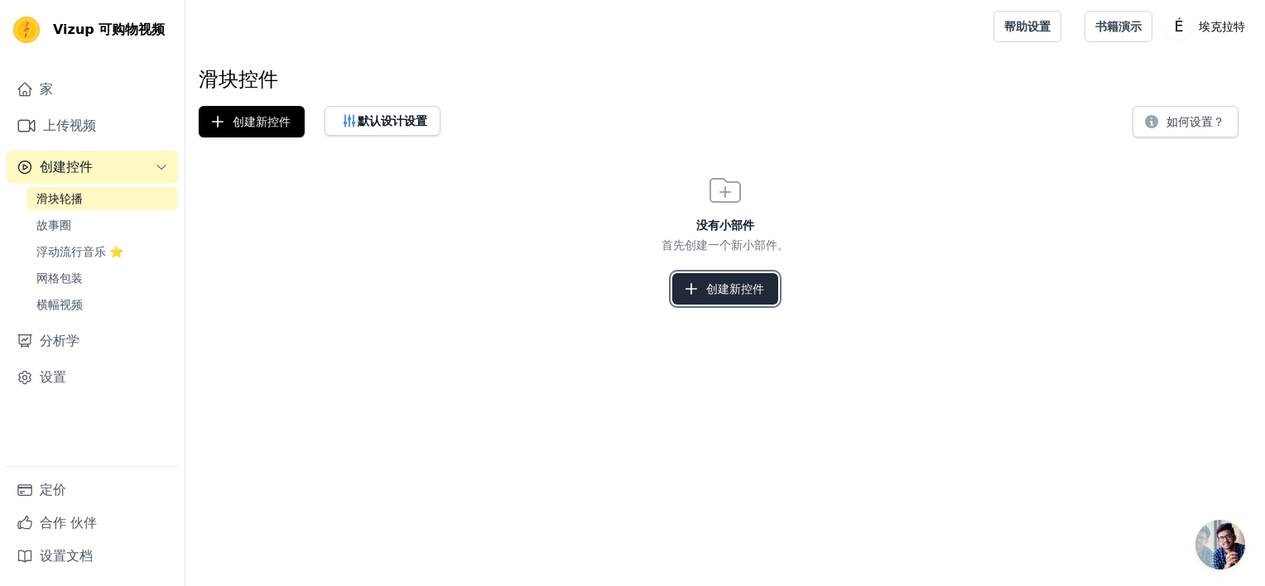
click at [732, 281] on font "创建新控件" at bounding box center [735, 289] width 58 height 17
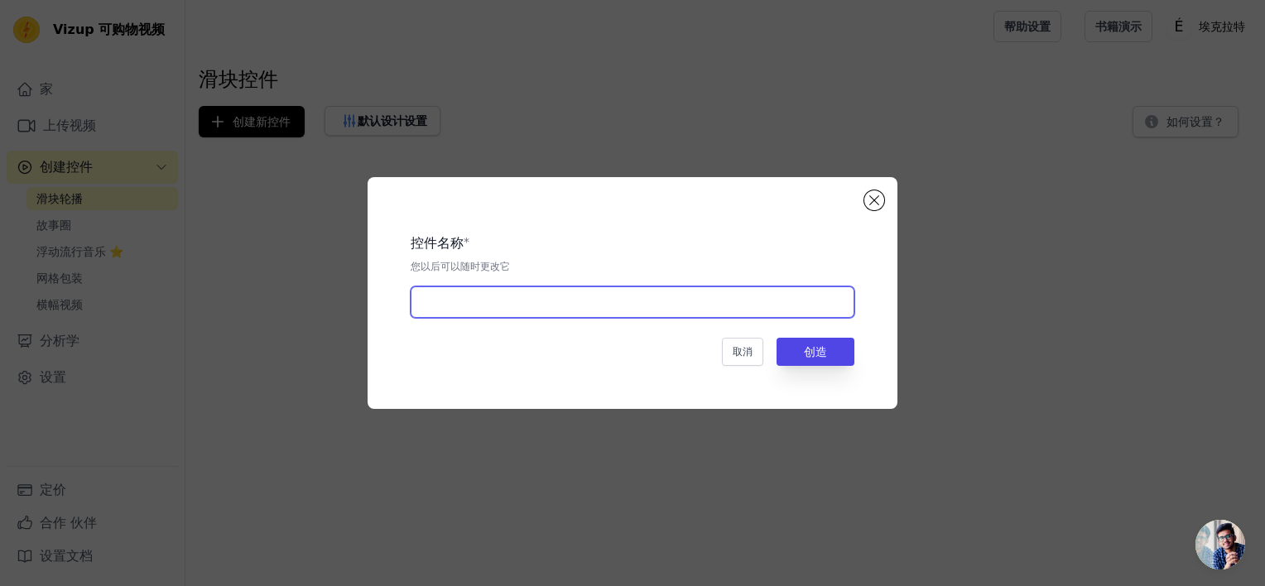
click at [705, 316] on input "text" at bounding box center [632, 301] width 444 height 31
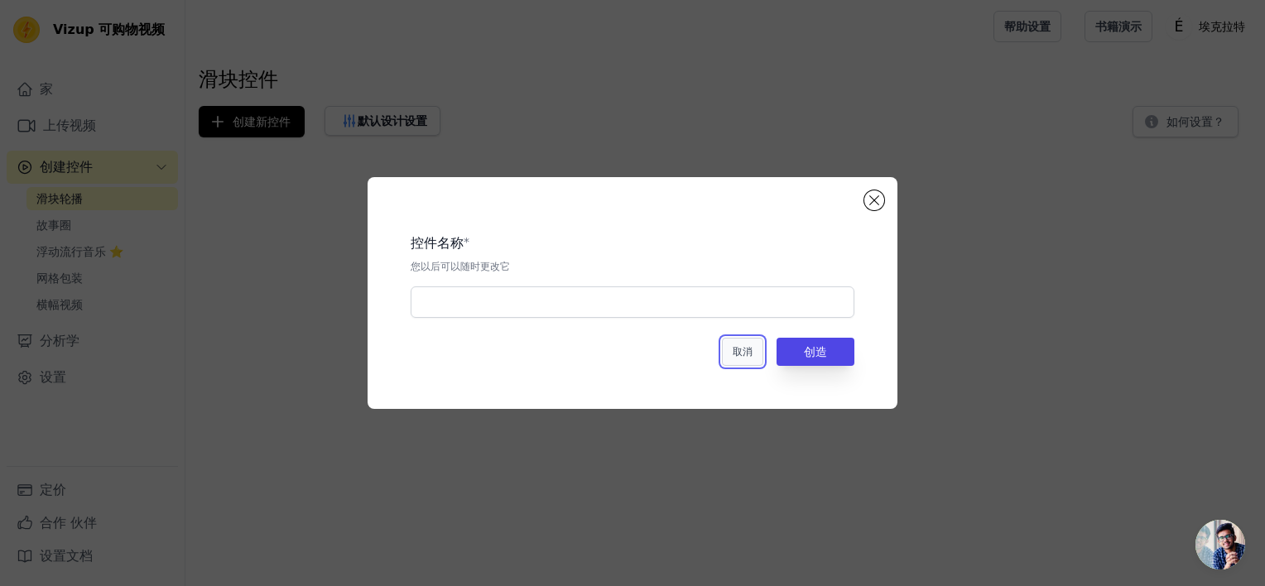
click at [753, 348] on button "取消" at bounding box center [742, 352] width 41 height 28
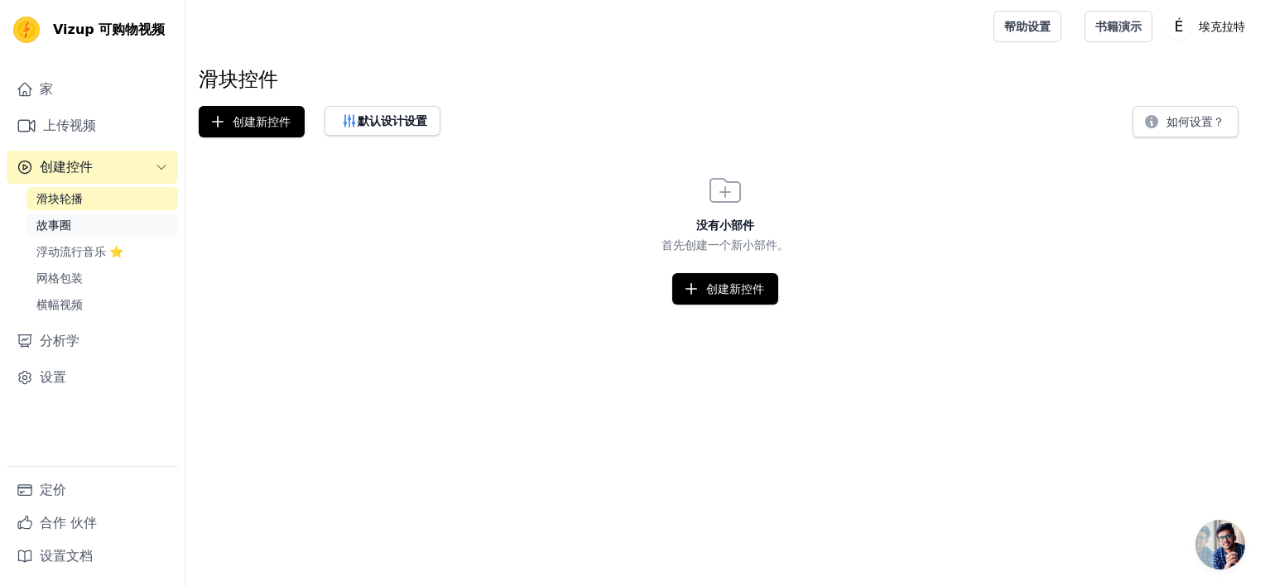
click at [51, 219] on span "故事圈" at bounding box center [53, 225] width 35 height 17
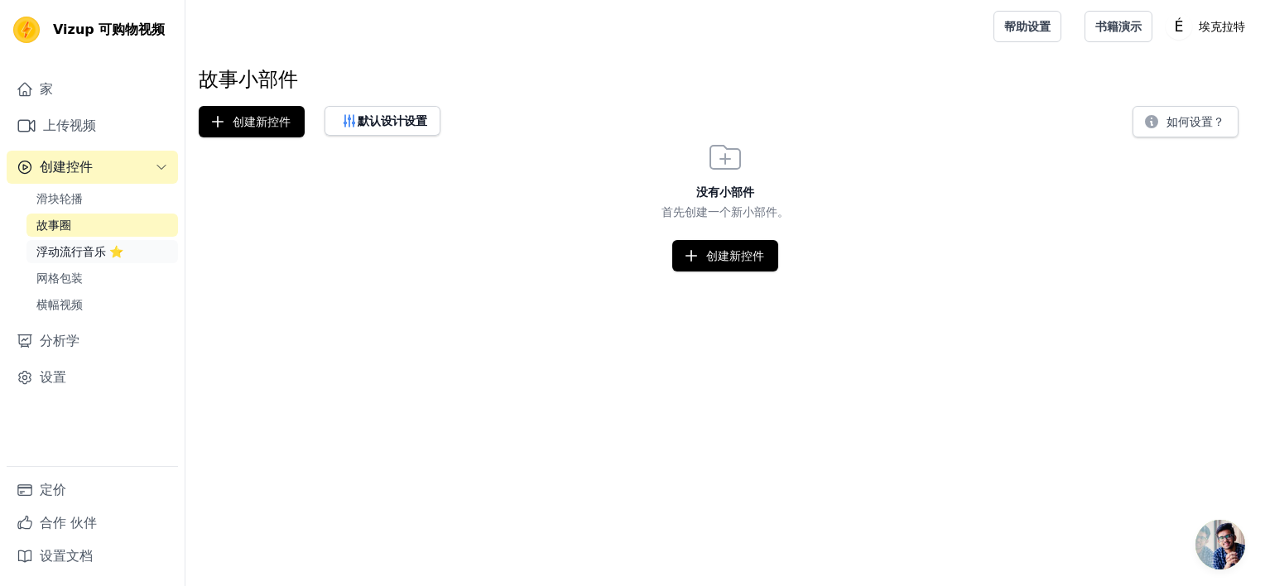
click at [70, 255] on span "浮动流行音乐 ⭐" at bounding box center [79, 251] width 87 height 17
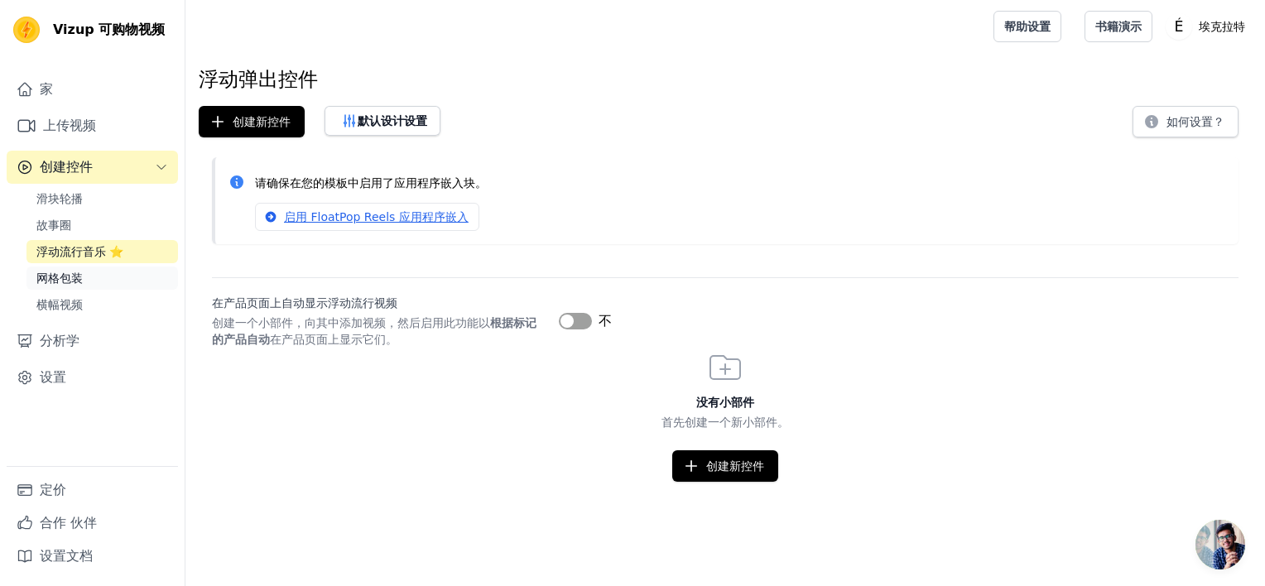
click at [76, 278] on span "网格包装" at bounding box center [59, 278] width 46 height 17
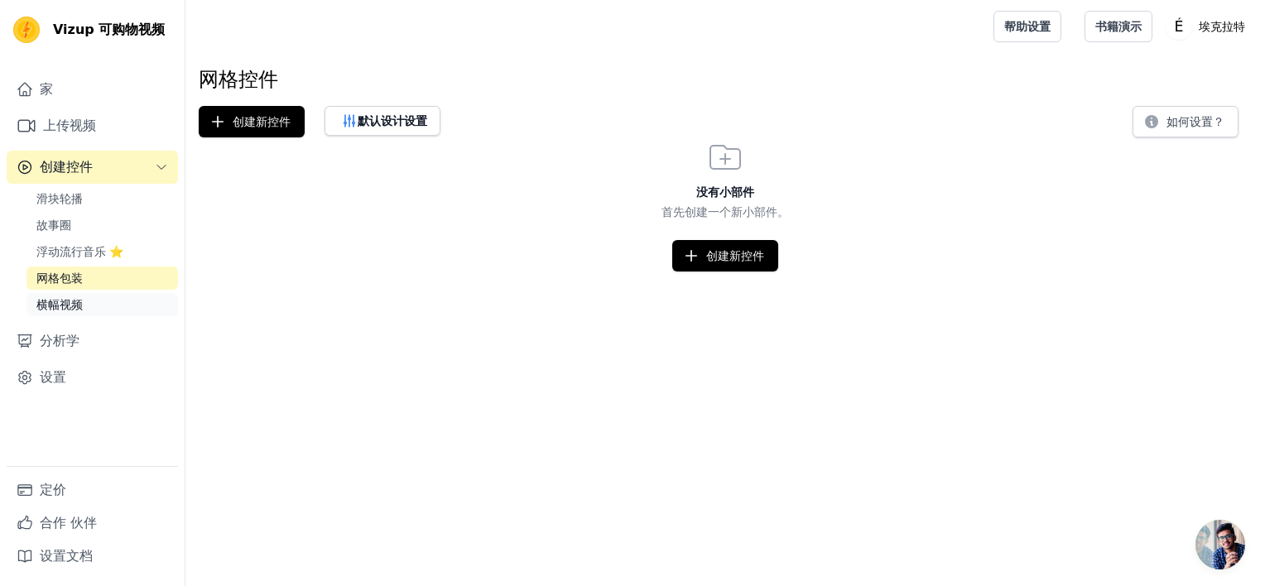
click at [85, 305] on link "横幅视频" at bounding box center [101, 304] width 151 height 23
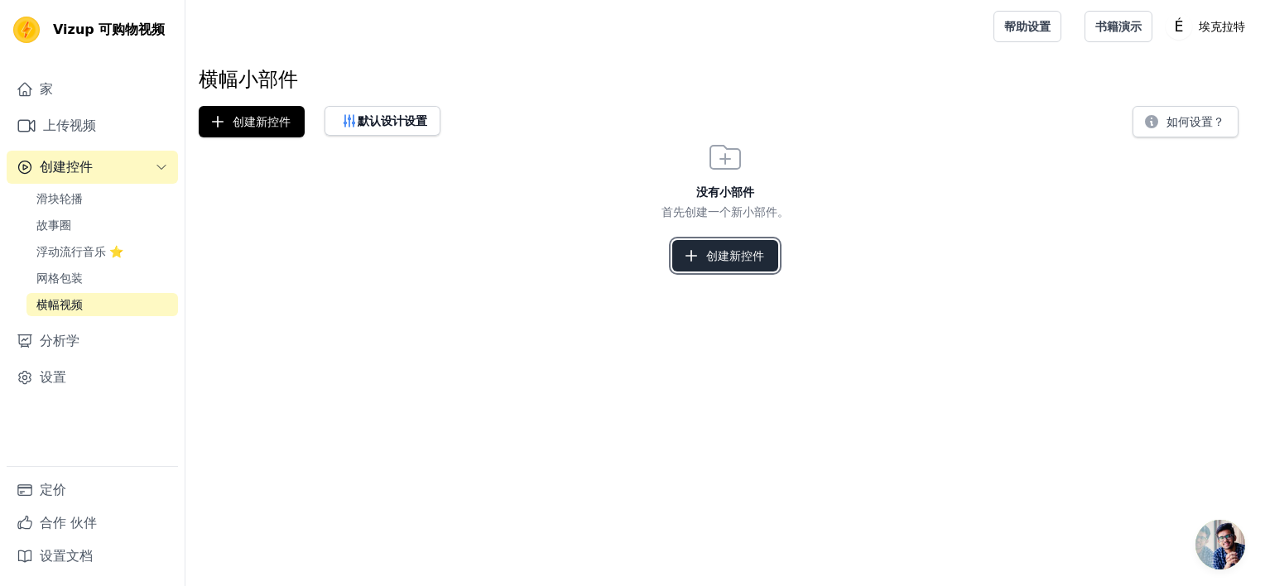
click at [754, 265] on button "创建新控件" at bounding box center [725, 255] width 106 height 31
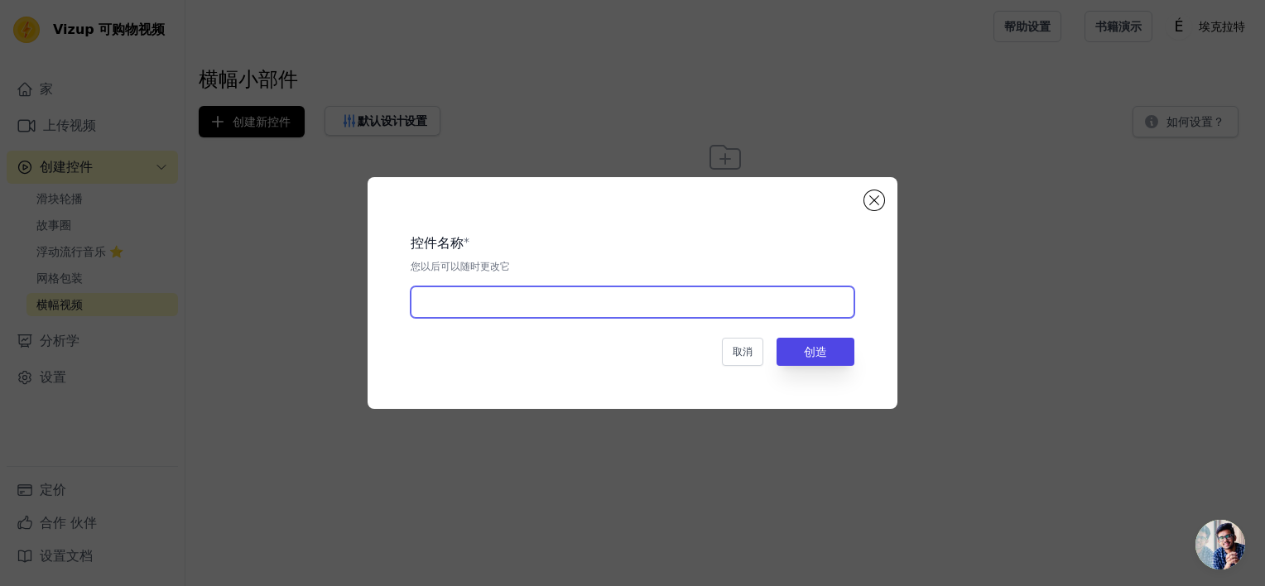
click at [575, 302] on input "text" at bounding box center [632, 301] width 444 height 31
type input "111"
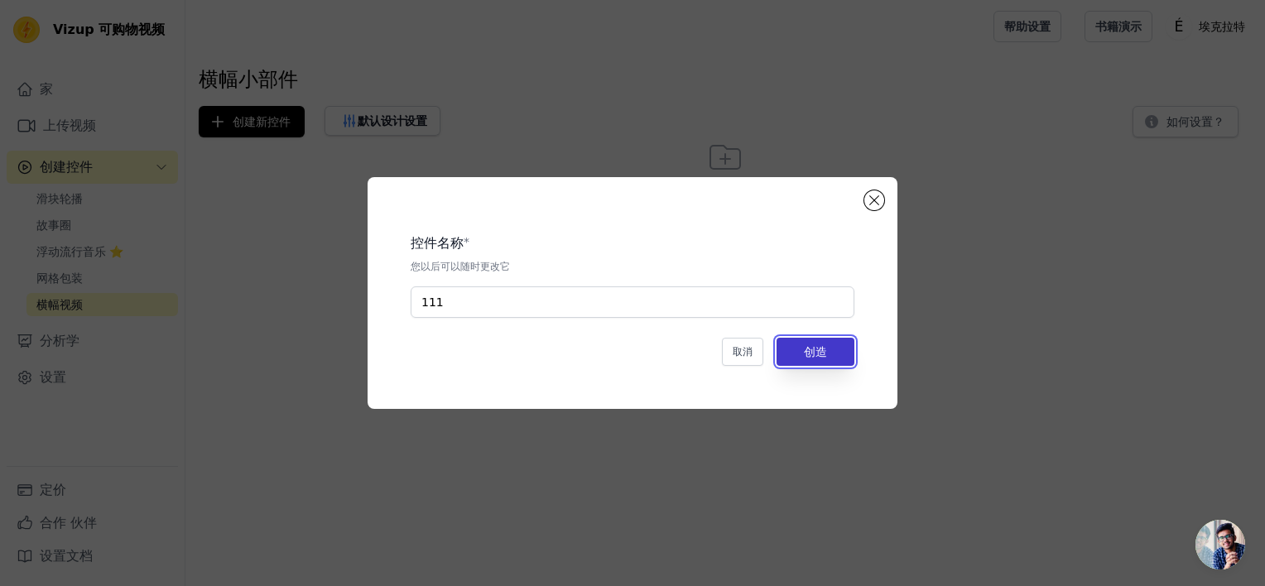
click at [808, 355] on button "创造" at bounding box center [815, 352] width 78 height 28
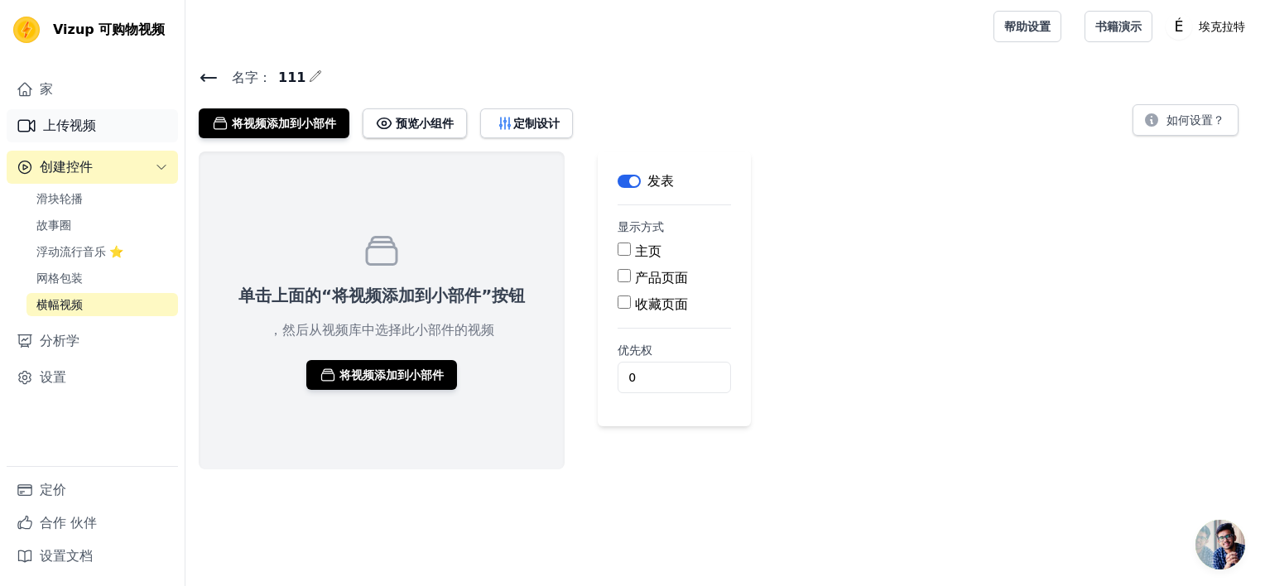
click at [98, 122] on link "上传视频" at bounding box center [92, 125] width 171 height 33
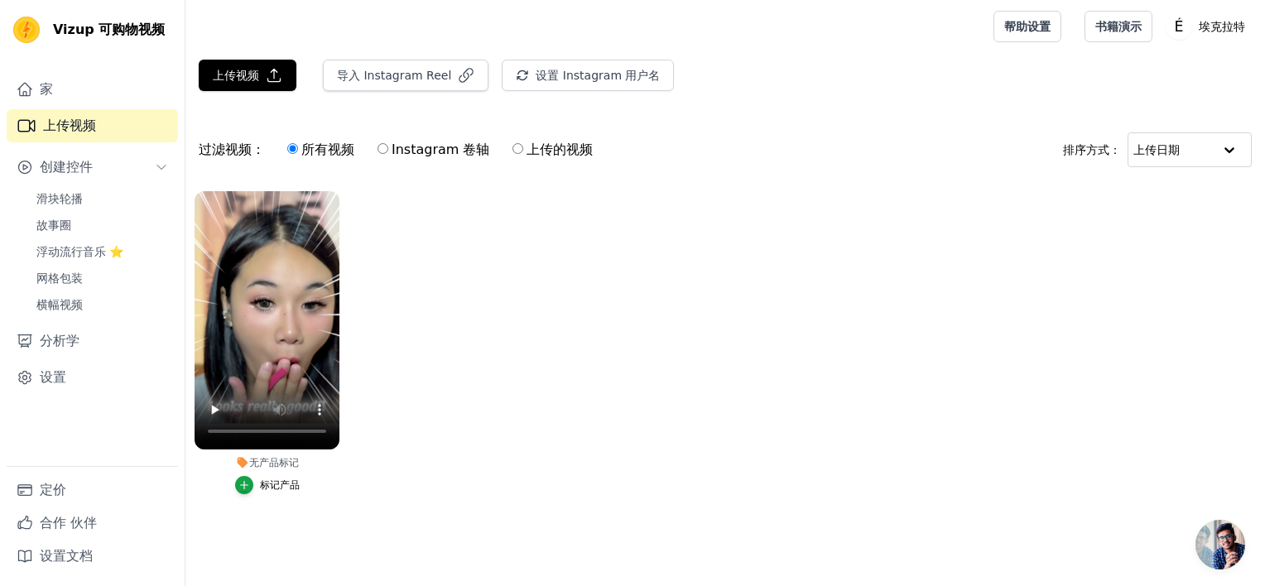
click at [454, 238] on ul "无产品标记 标记产品" at bounding box center [724, 359] width 1079 height 354
click at [63, 497] on font "定价" at bounding box center [53, 490] width 26 height 20
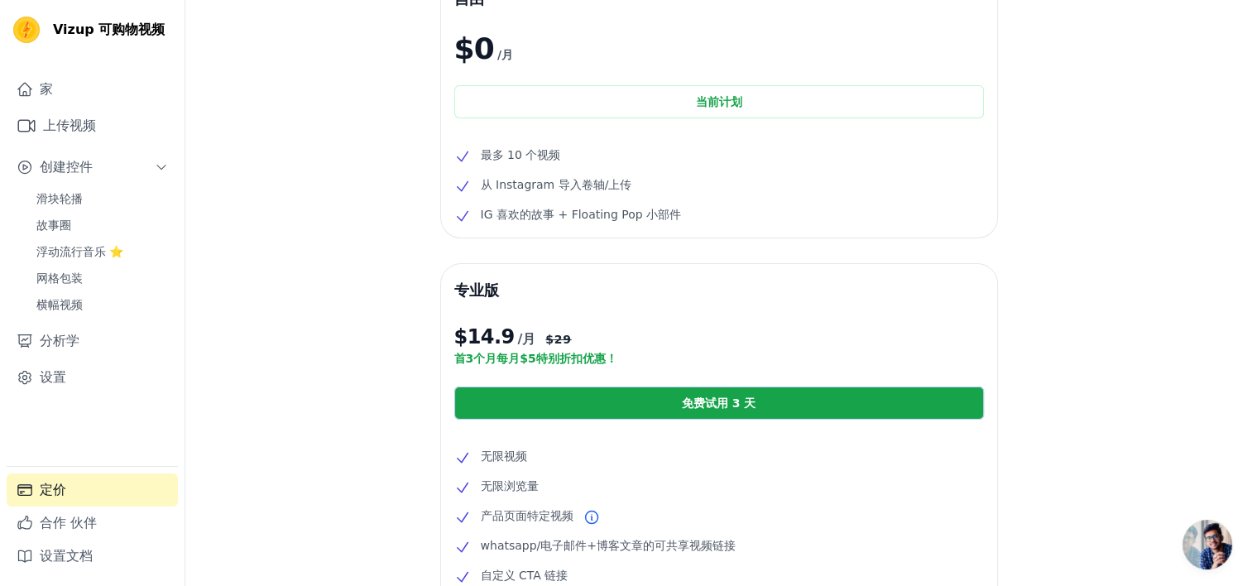
scroll to position [248, 0]
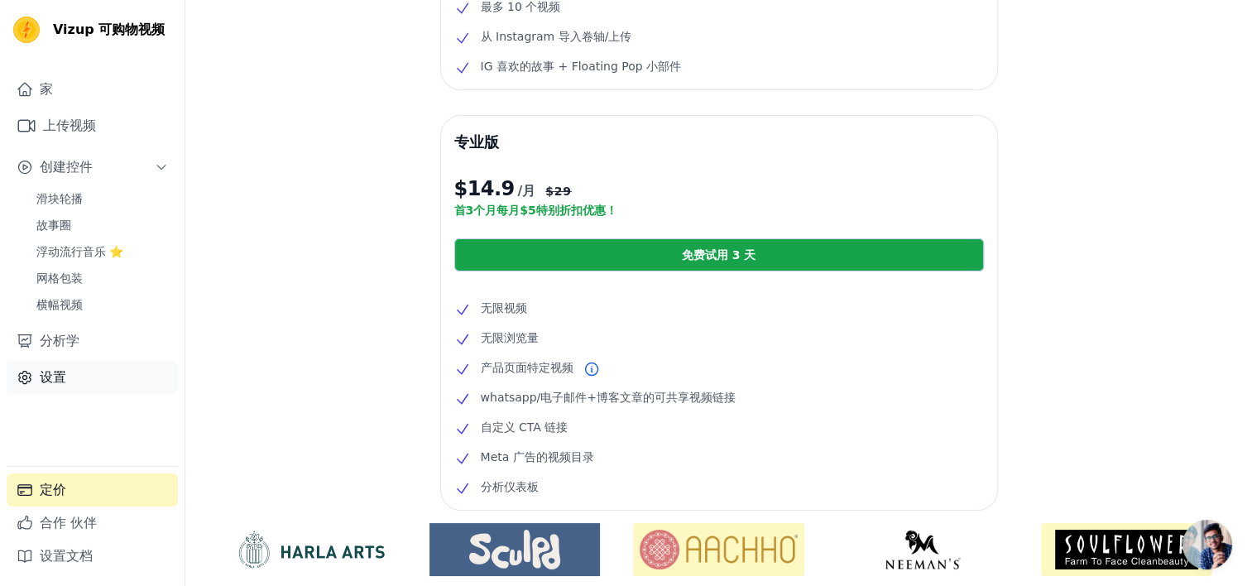
click at [89, 377] on link "设置" at bounding box center [92, 377] width 171 height 33
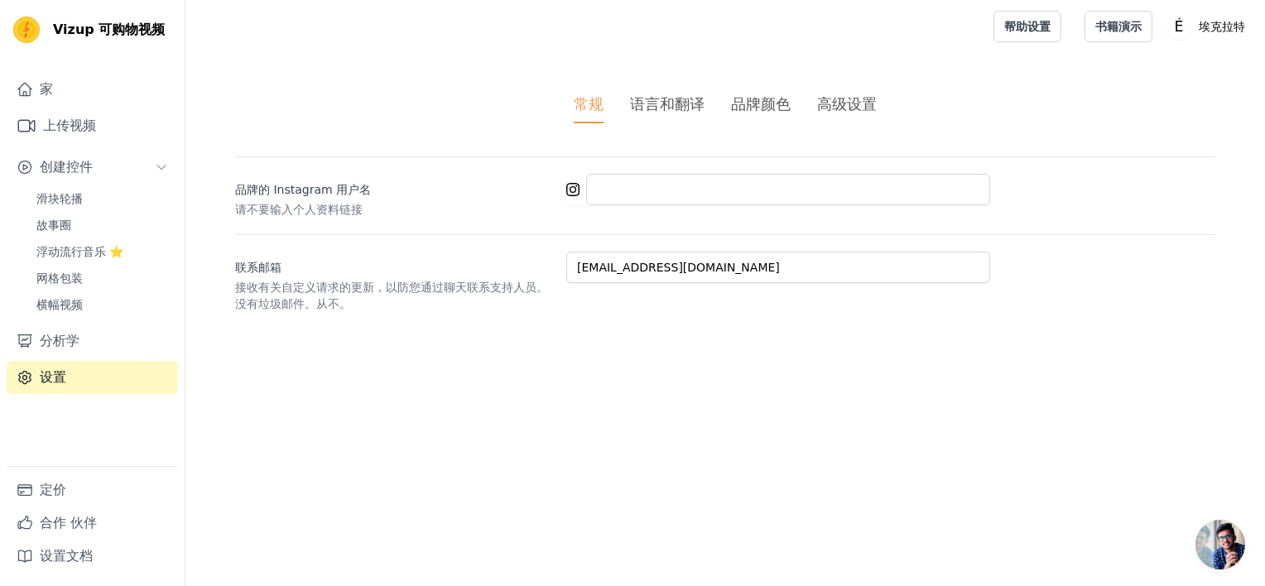
click at [119, 320] on div "家 上传视频 创建控件 滑块轮播 故事圈 浮动流行音乐 ⭐ 网格包装 横幅视频 分析学 设置" at bounding box center [92, 269] width 171 height 393
drag, startPoint x: 119, startPoint y: 320, endPoint x: 301, endPoint y: 349, distance: 184.4
click at [301, 349] on div "常规 语言和翻译 品牌颜色 高级设置 unsaved changes Save Dismiss 品牌的 Instagram 用户名 请不要输入个人资料链接 联…" at bounding box center [724, 202] width 1059 height 299
click at [1212, 540] on span "开放式聊天" at bounding box center [1220, 545] width 50 height 50
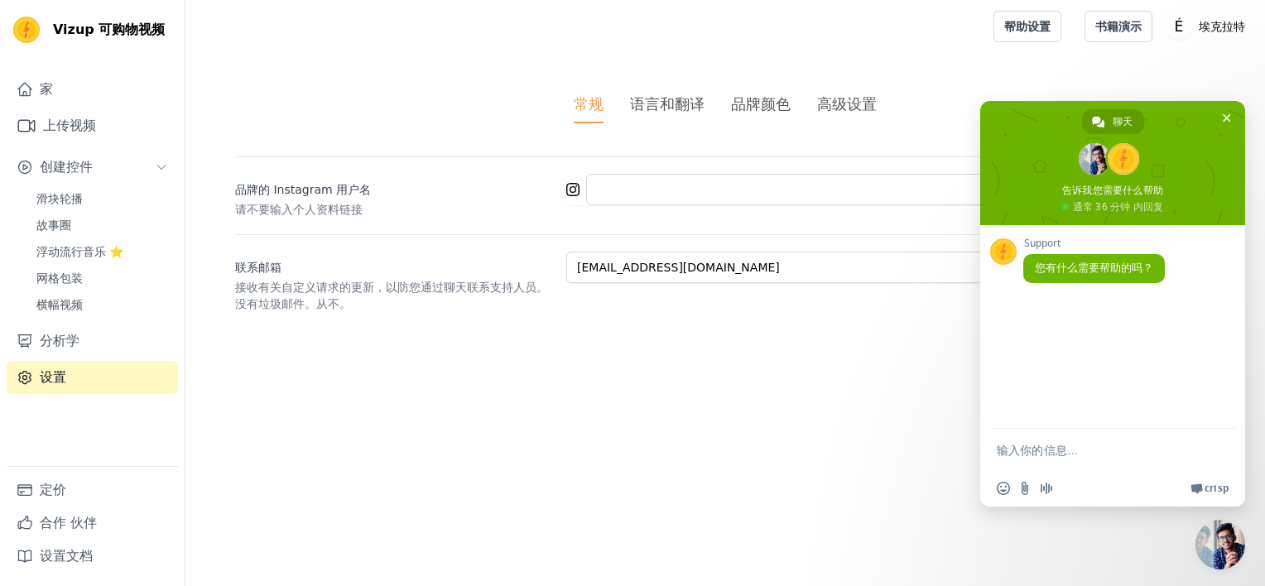
click at [1217, 486] on span "Crisp" at bounding box center [1216, 488] width 24 height 13
click at [1098, 454] on textarea "输入你的信息…" at bounding box center [1095, 449] width 199 height 41
click at [1024, 440] on textarea "输入你的信息…" at bounding box center [1095, 449] width 199 height 41
click at [996, 432] on textarea "我下载了应用到shopify，并且在主题里添加了应用模块，但是添加了之后却不显示是什么回事" at bounding box center [1095, 442] width 199 height 56
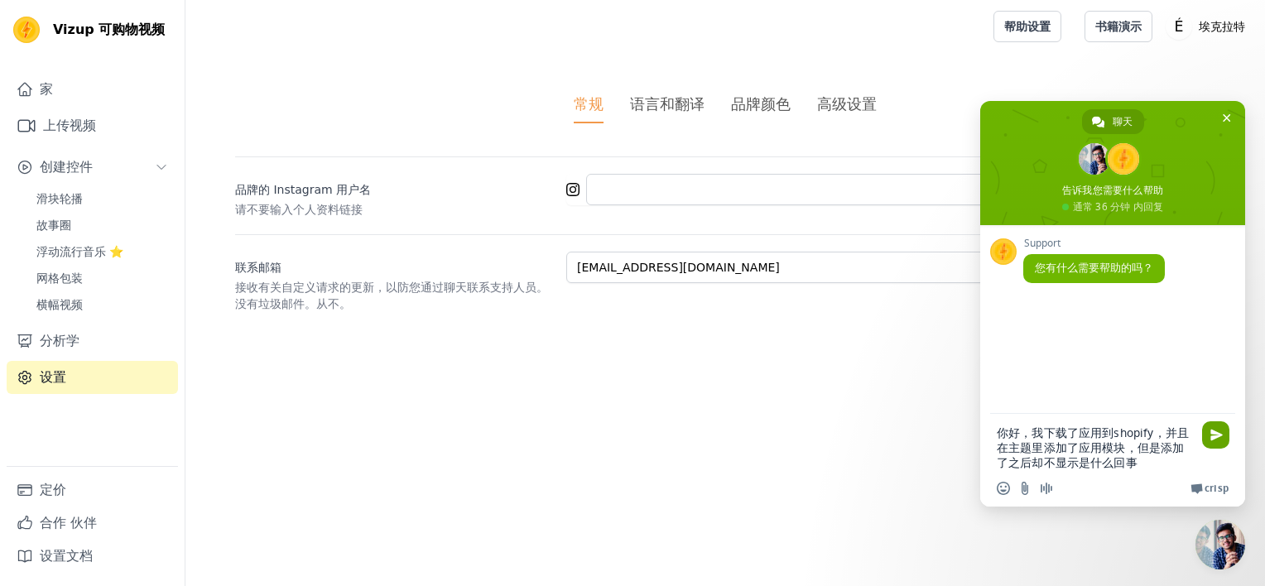
type textarea "你好，我下载了应用到shopify，并且在主题里添加了应用模块，但是添加了之后却不显示是什么回事"
click at [1211, 437] on span "发送" at bounding box center [1216, 435] width 12 height 12
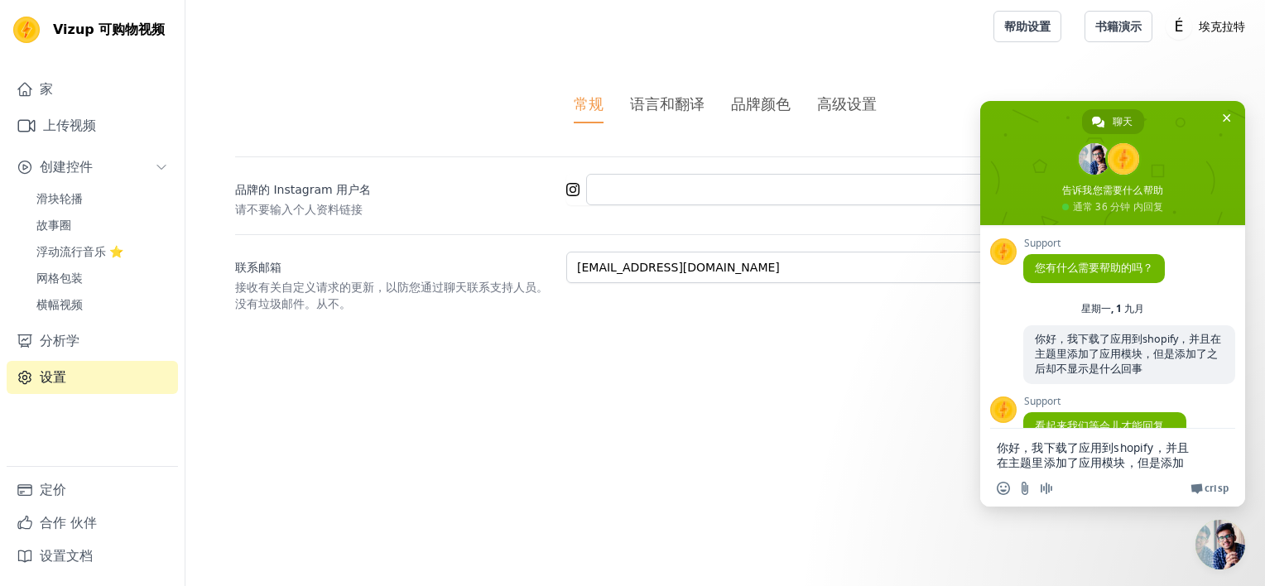
scroll to position [84, 0]
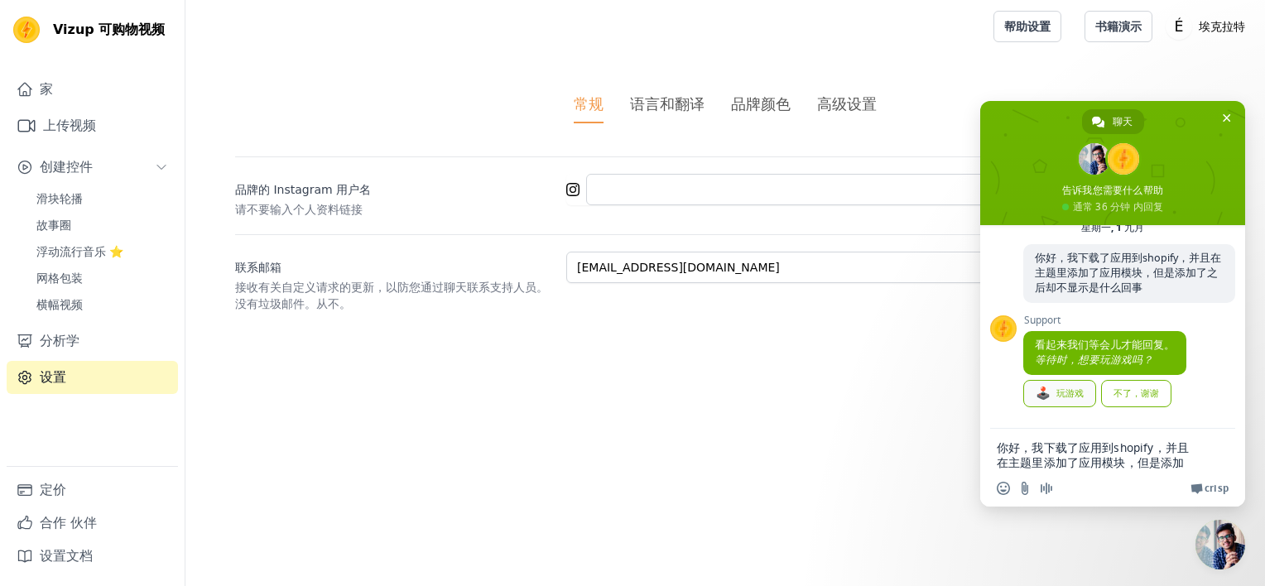
click at [1073, 393] on link "🕹️ 玩游戏" at bounding box center [1059, 393] width 73 height 27
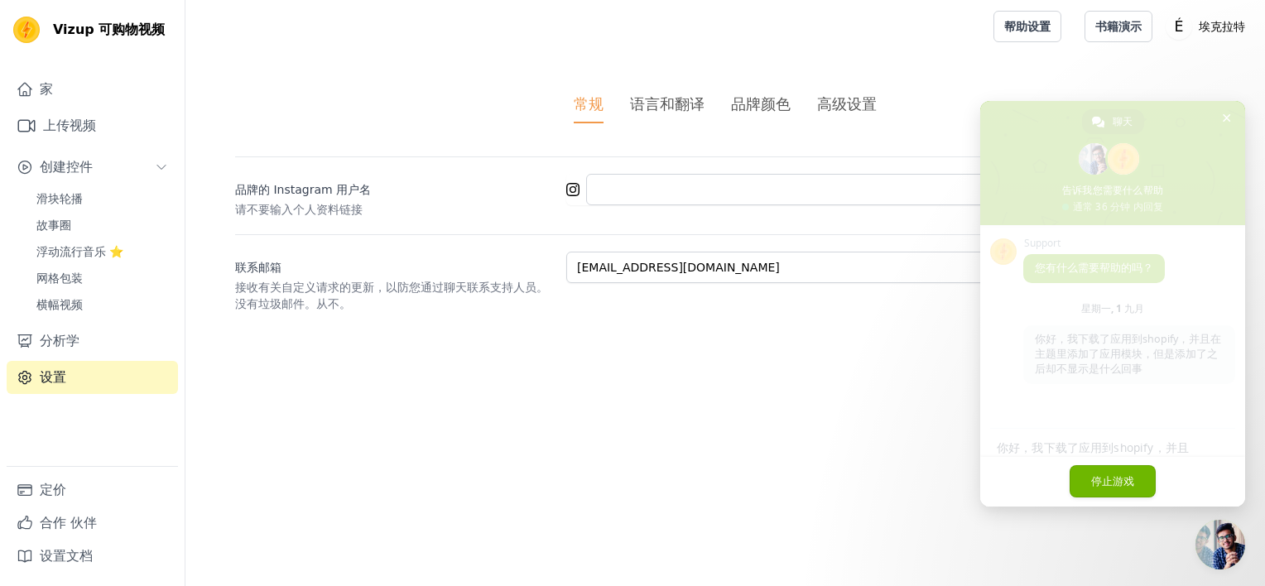
click at [1128, 471] on link "停止游戏" at bounding box center [1112, 481] width 87 height 32
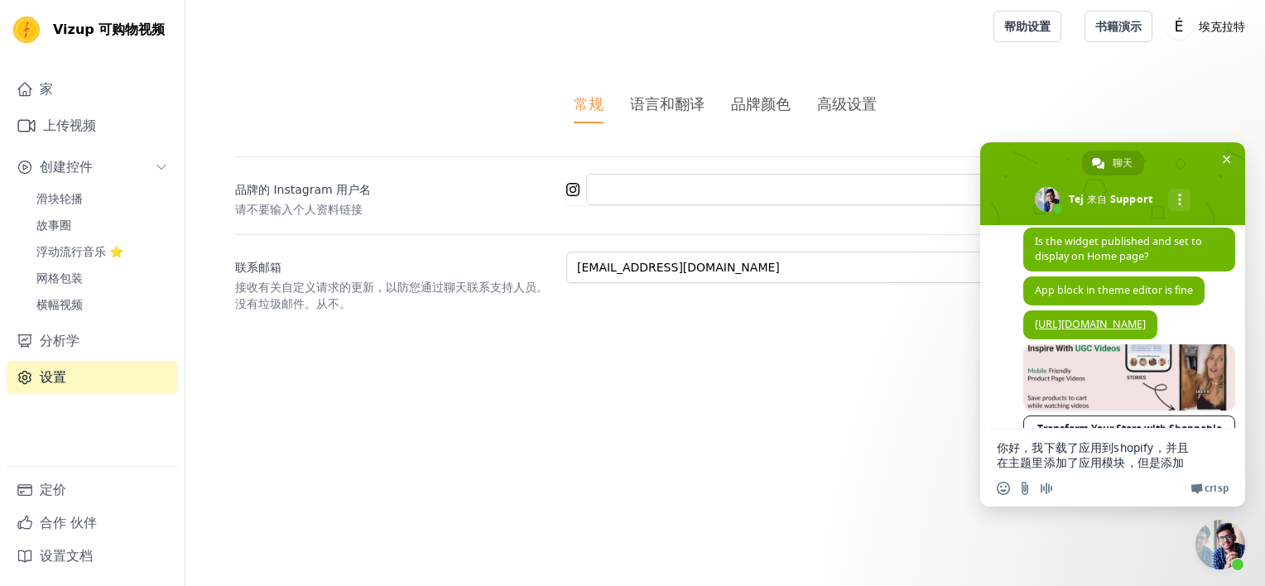
scroll to position [583, 0]
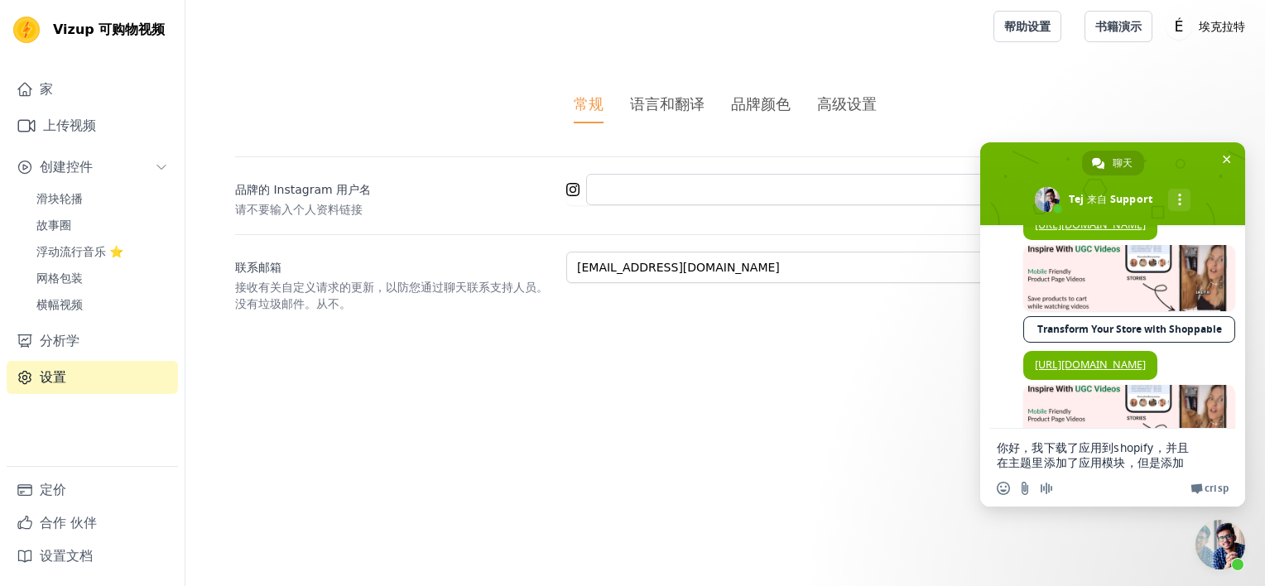
click at [1112, 343] on link "Transform Your Store with Shoppable Videos" at bounding box center [1129, 329] width 212 height 26
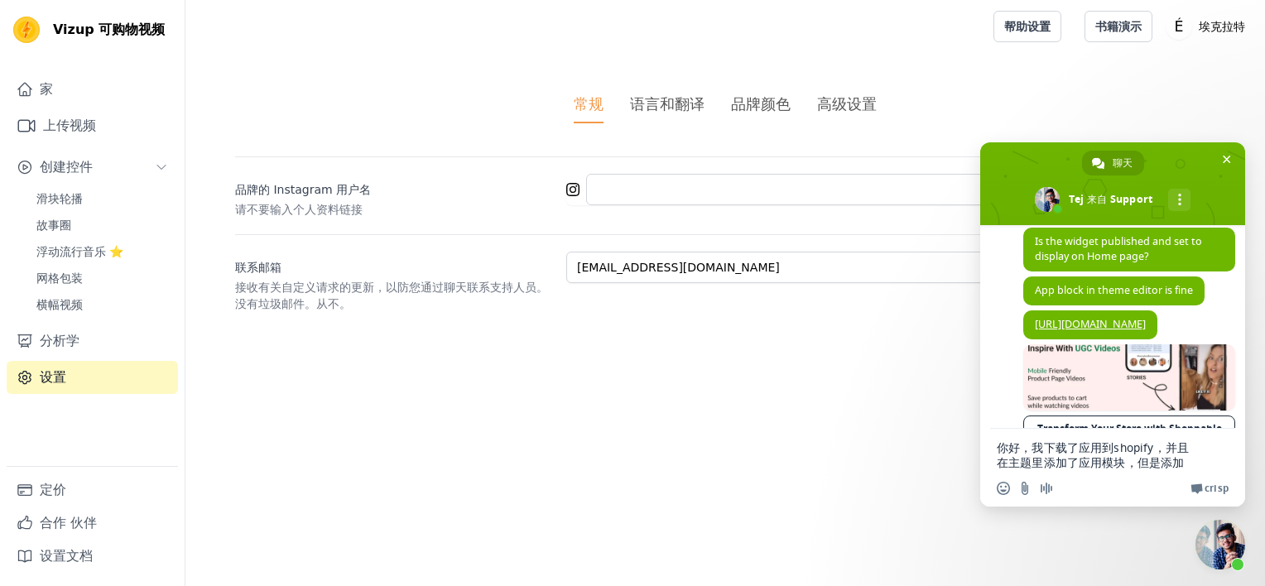
scroll to position [683, 0]
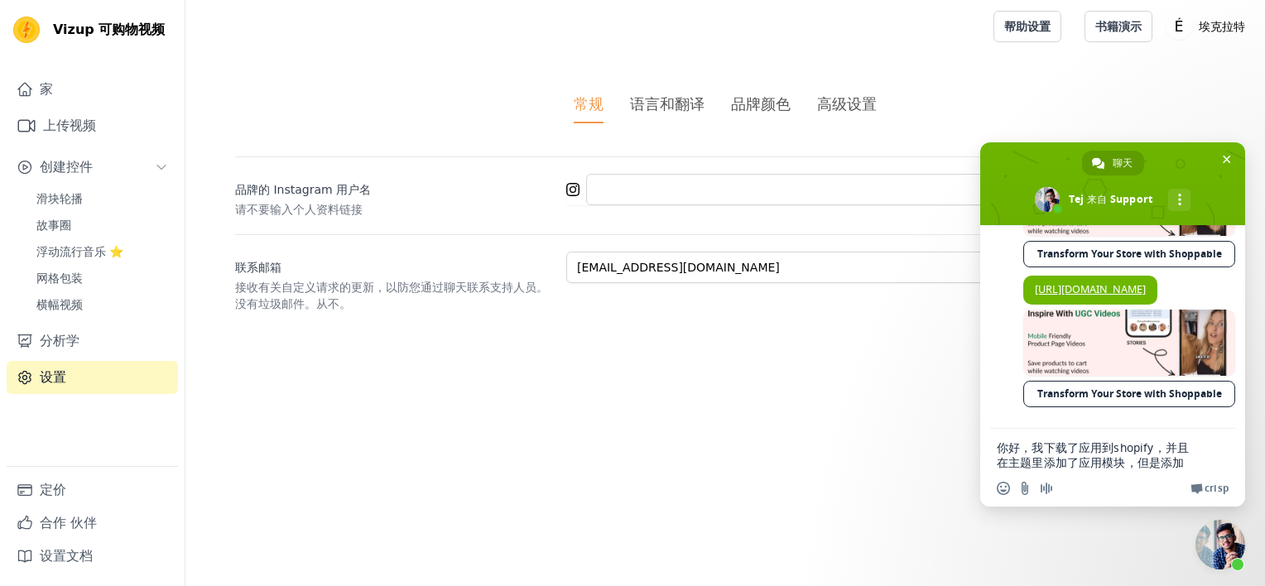
click at [1063, 454] on textarea "你好，我下载了应用到shopify，并且在主题里添加了应用模块，但是添加了之后却不显示是什么回事" at bounding box center [1095, 449] width 199 height 41
type textarea "好的，我先尝试一下，谢谢你的教程"
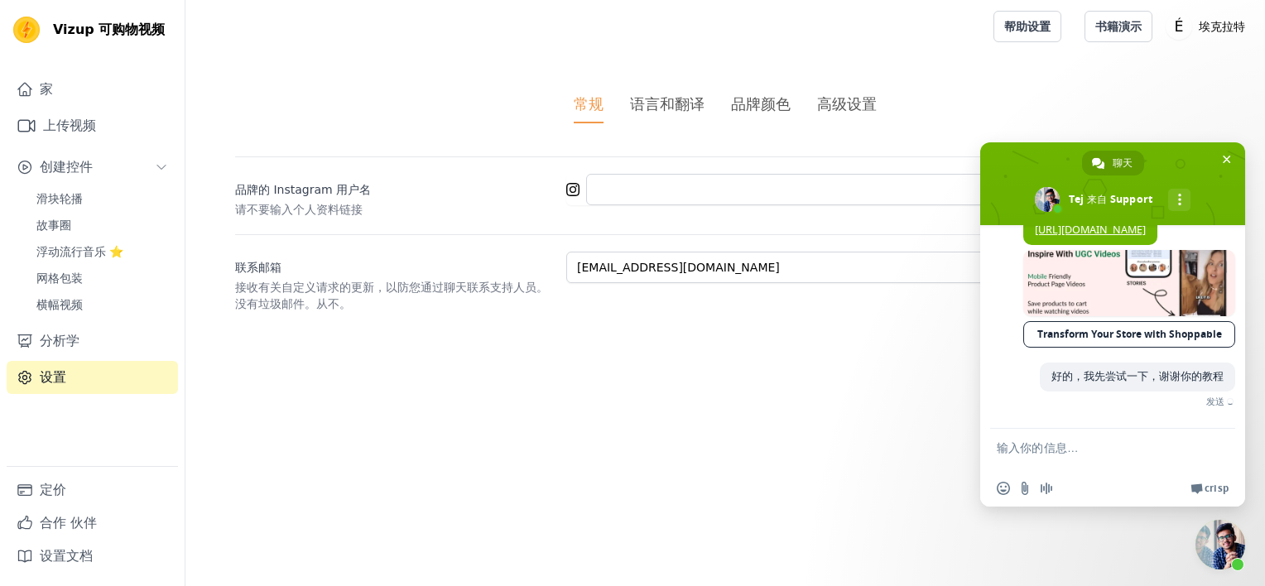
scroll to position [724, 0]
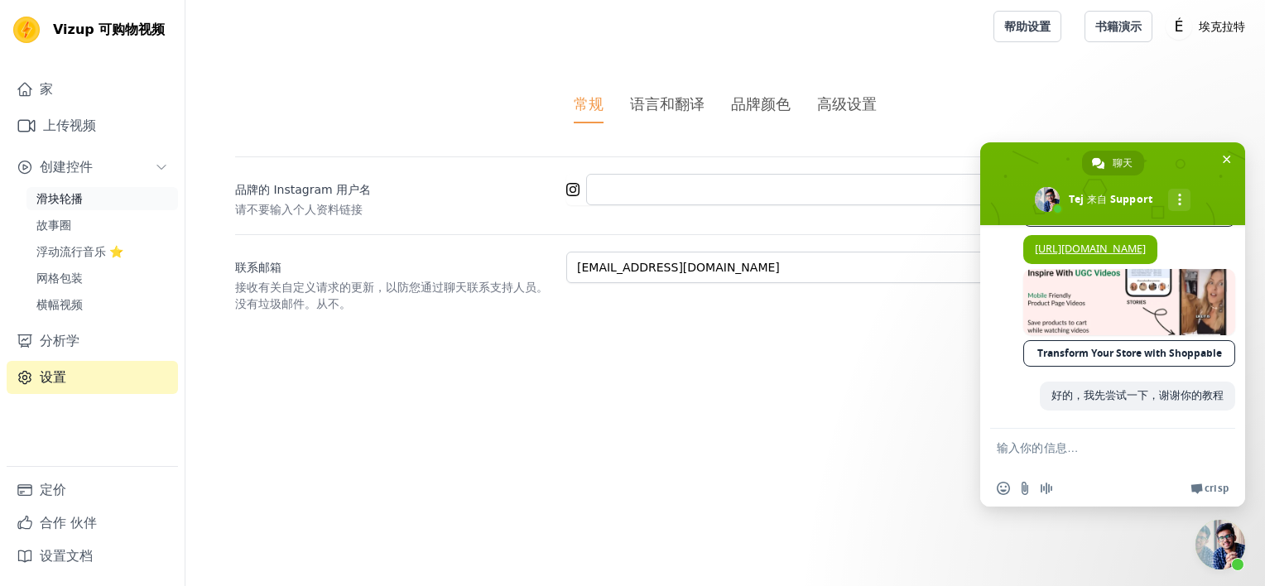
click at [47, 198] on span "滑块轮播" at bounding box center [59, 198] width 46 height 17
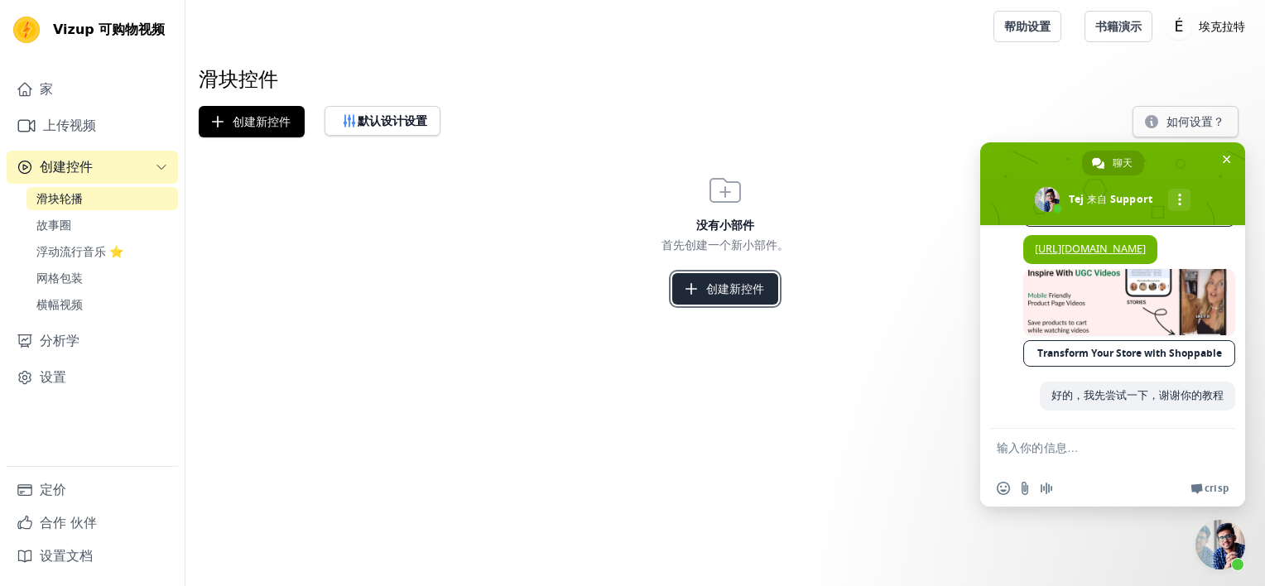
click at [695, 286] on icon "button" at bounding box center [691, 289] width 17 height 17
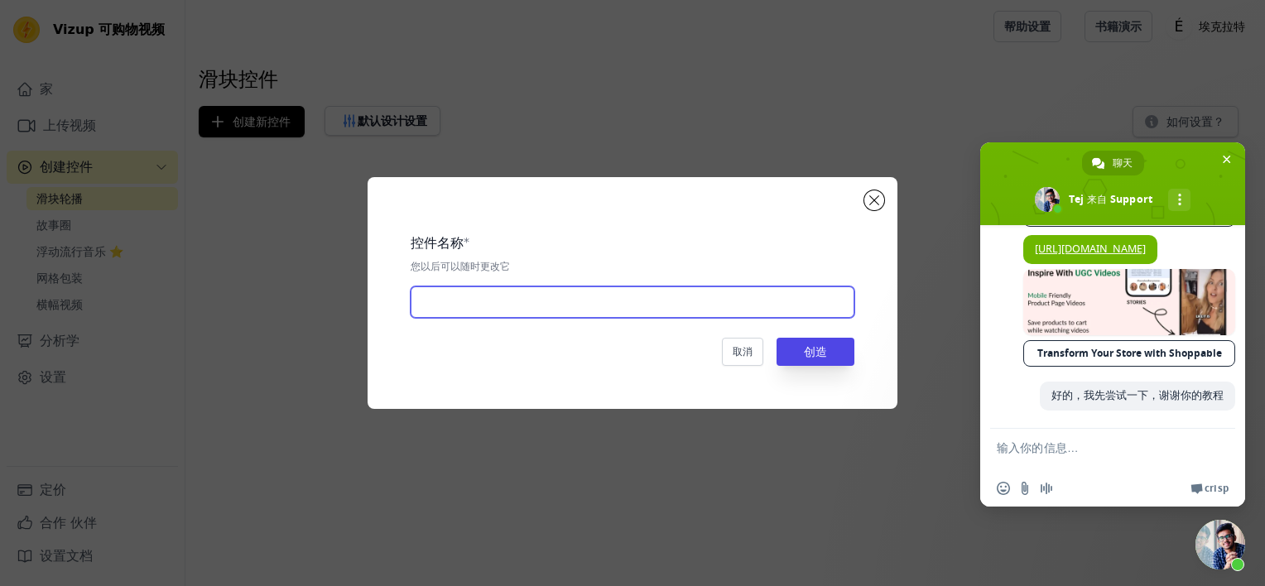
click at [514, 308] on input "text" at bounding box center [632, 301] width 444 height 31
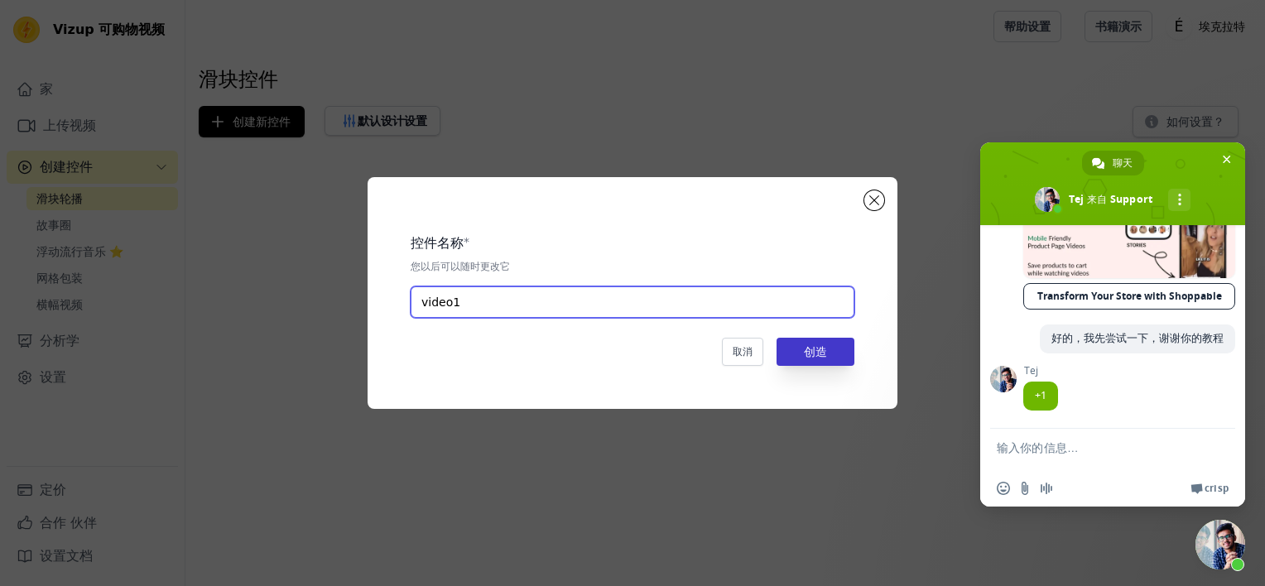
type input "video1"
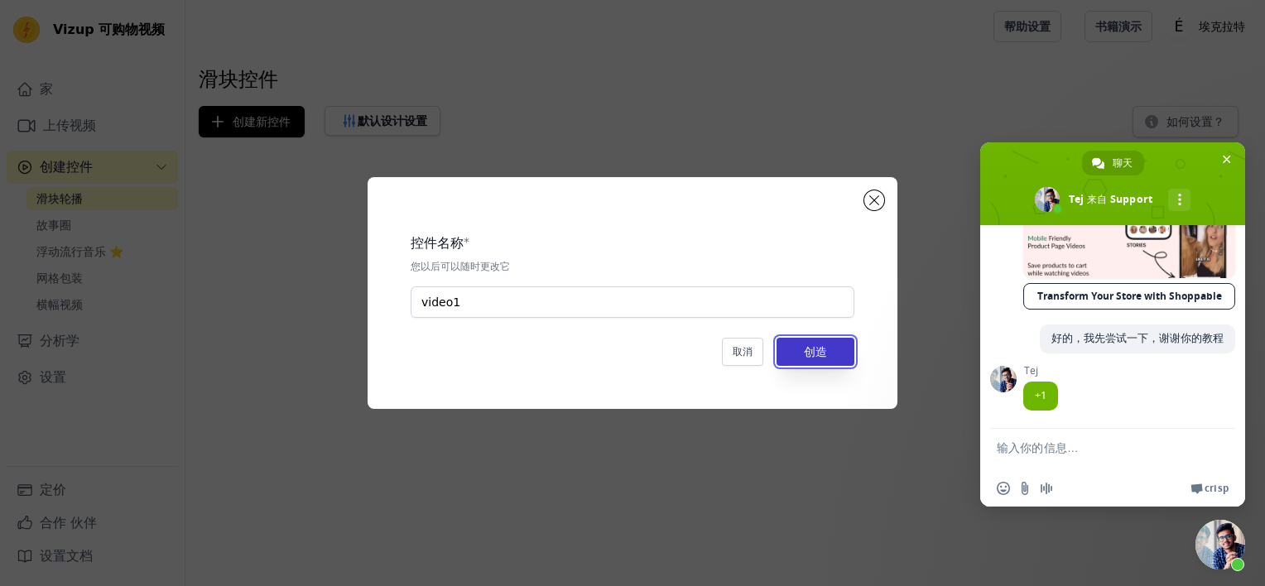
click at [816, 348] on button "创造" at bounding box center [815, 352] width 78 height 28
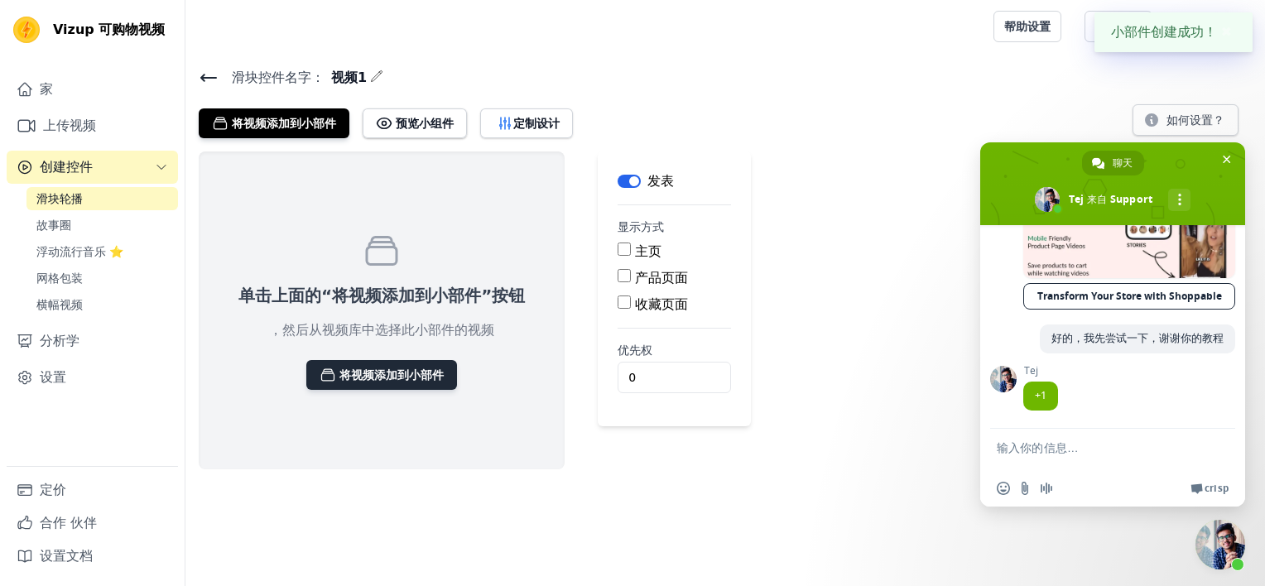
click at [414, 383] on button "将视频添加到小部件" at bounding box center [381, 375] width 151 height 30
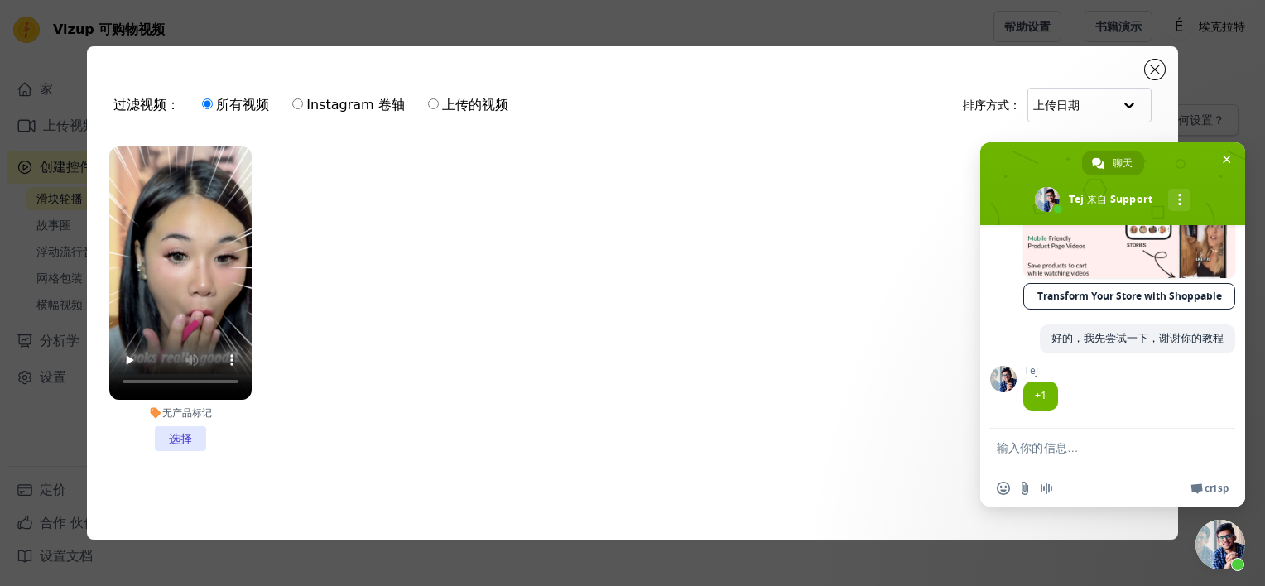
click at [185, 430] on li "无产品标记 选择" at bounding box center [180, 298] width 142 height 305
click at [0, 0] on input "无产品标记 选择" at bounding box center [0, 0] width 0 height 0
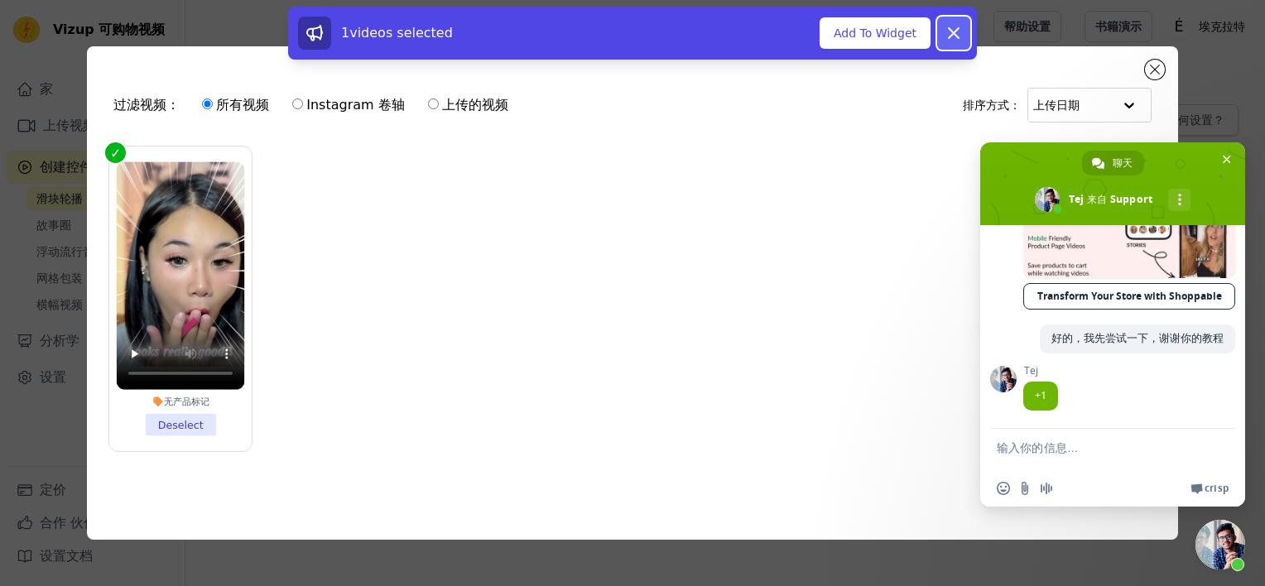
click at [945, 40] on icon at bounding box center [953, 33] width 20 height 20
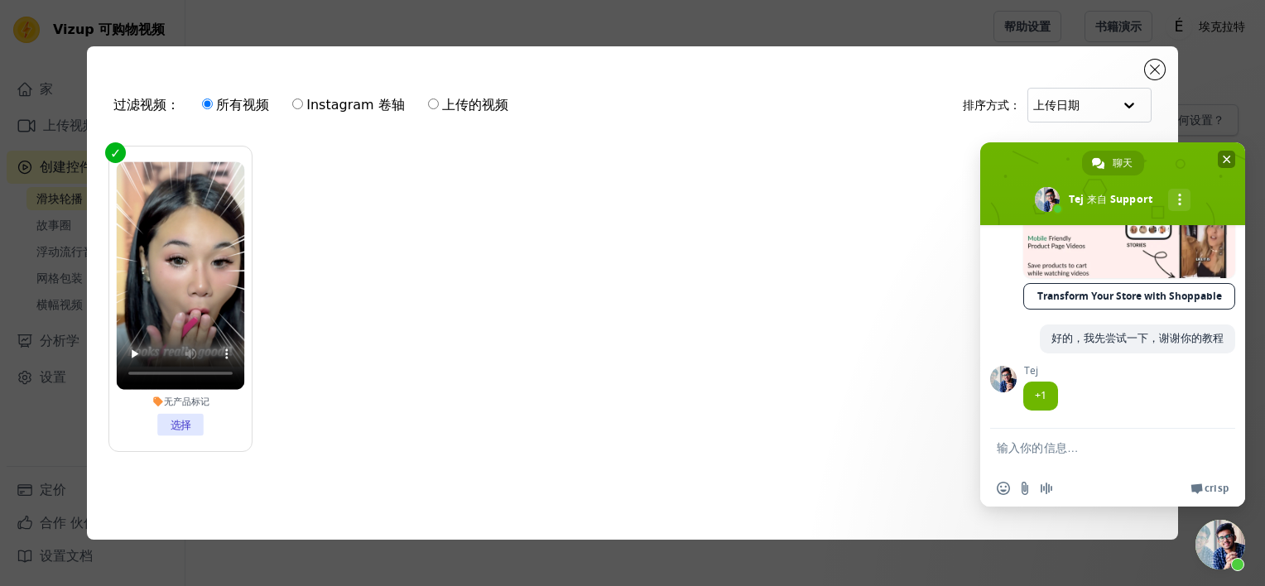
click at [1223, 154] on span "关闭聊天" at bounding box center [1226, 159] width 8 height 11
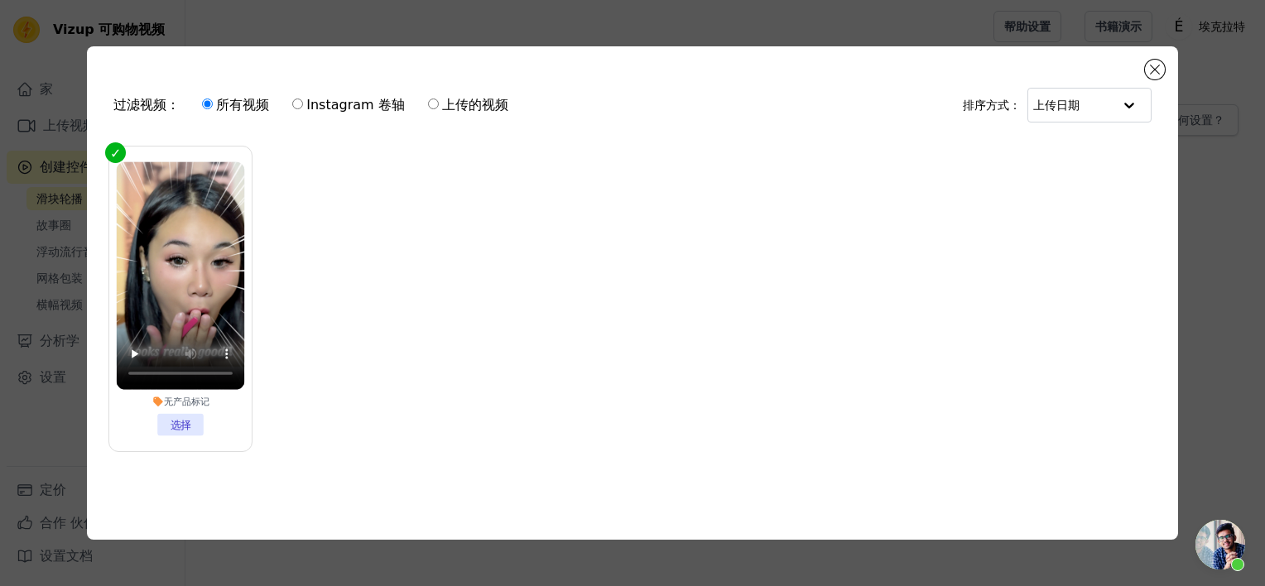
click at [170, 435] on li "无产品标记 选择" at bounding box center [181, 298] width 128 height 274
click at [0, 0] on input "无产品标记 选择" at bounding box center [0, 0] width 0 height 0
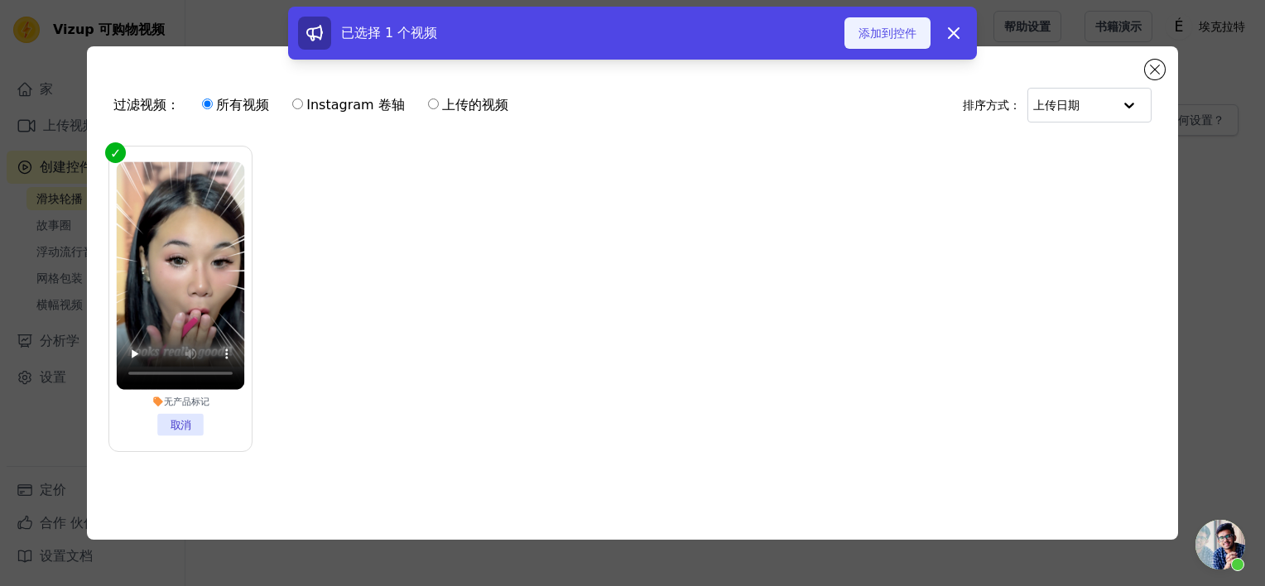
click at [910, 31] on font "添加到控件" at bounding box center [887, 33] width 58 height 17
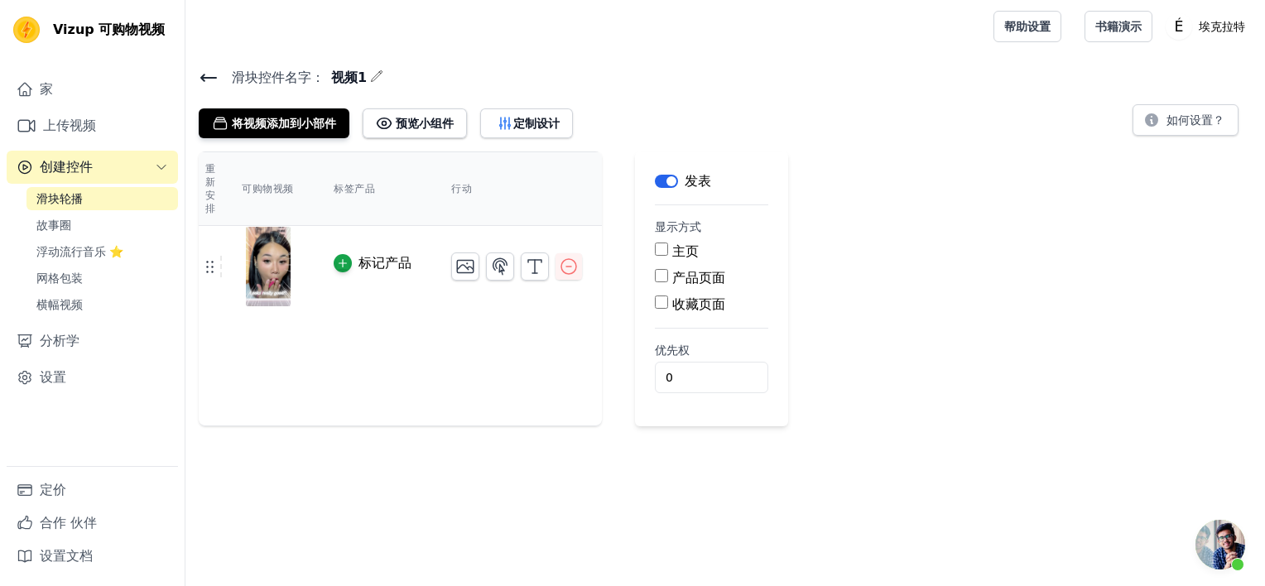
click at [660, 249] on input "主页" at bounding box center [661, 248] width 13 height 13
checkbox input "true"
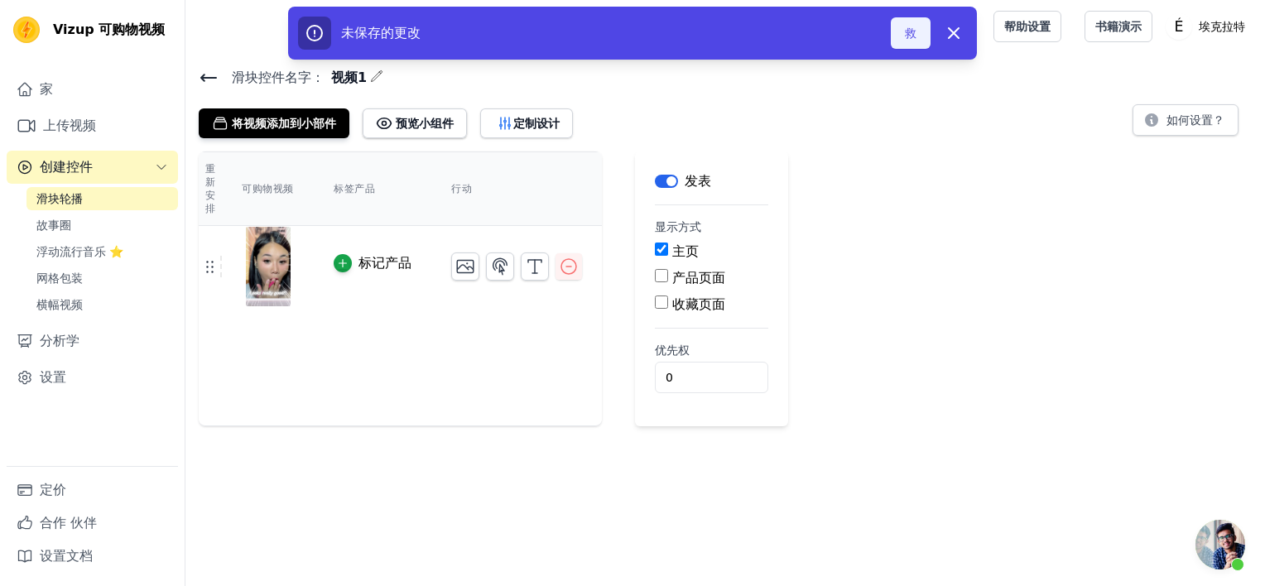
click at [909, 30] on button "救" at bounding box center [910, 32] width 40 height 31
click at [914, 33] on button "救" at bounding box center [910, 32] width 40 height 31
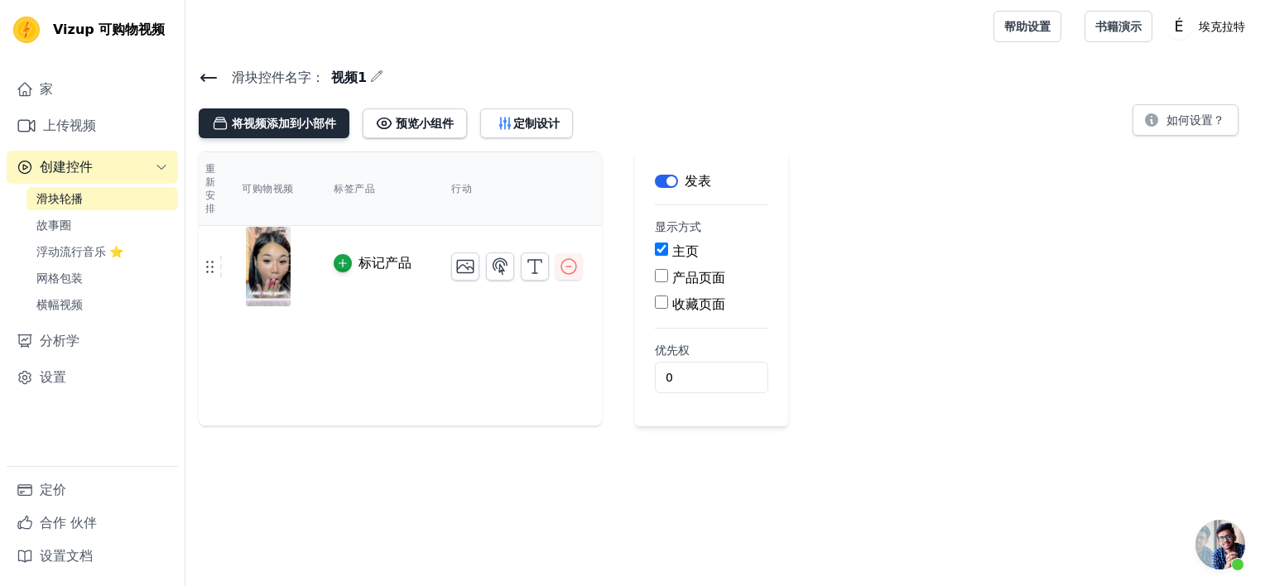
click at [292, 126] on font "将视频添加到小部件" at bounding box center [284, 123] width 104 height 17
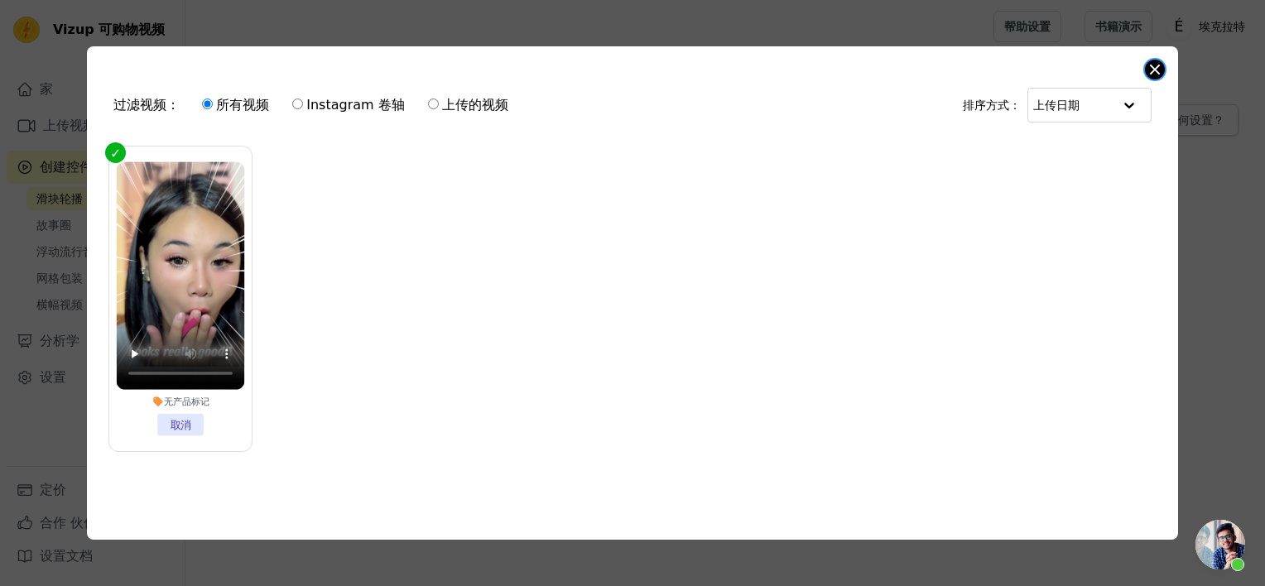
click at [1159, 68] on button "关闭模态" at bounding box center [1155, 70] width 20 height 20
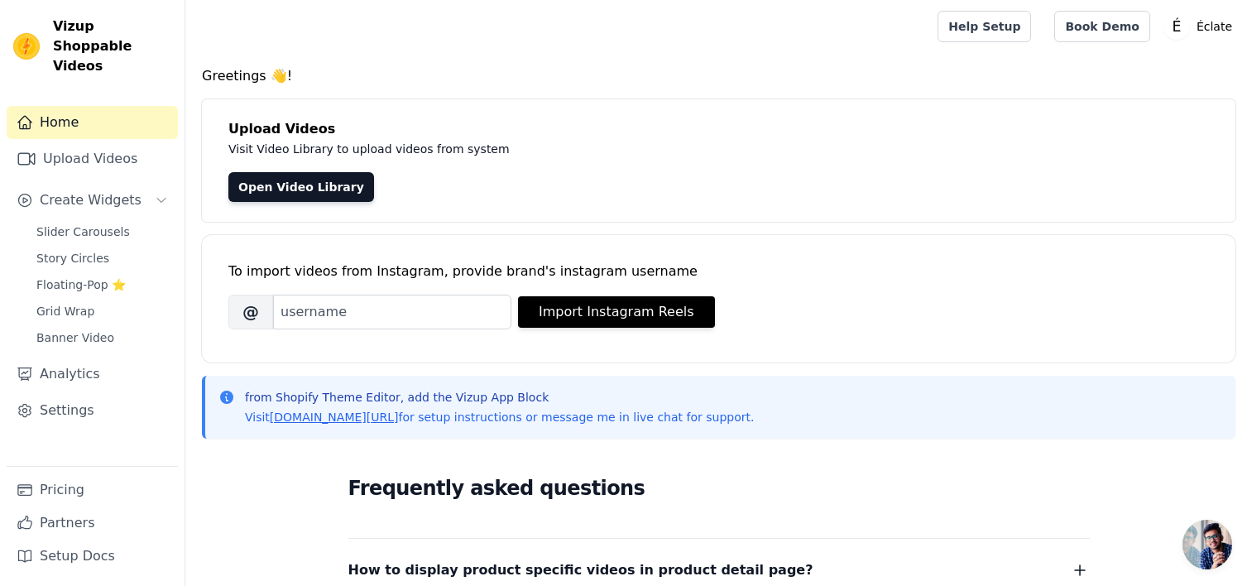
scroll to position [341, 0]
